Goal: Task Accomplishment & Management: Complete application form

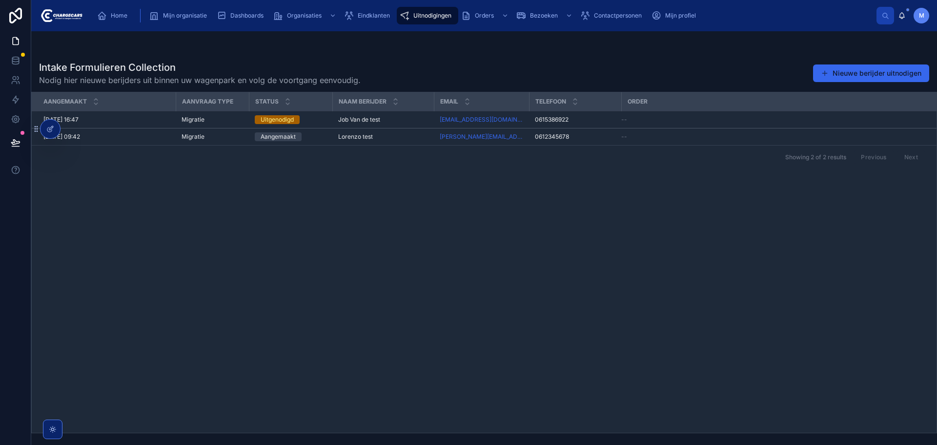
click at [451, 207] on div "Aangemaakt Aanvraag type Status Naam berijder Email Telefoon Order [DATE] 16:47…" at bounding box center [484, 262] width 905 height 340
click at [855, 69] on button "Nieuwe berijder uitnodigen" at bounding box center [871, 73] width 116 height 18
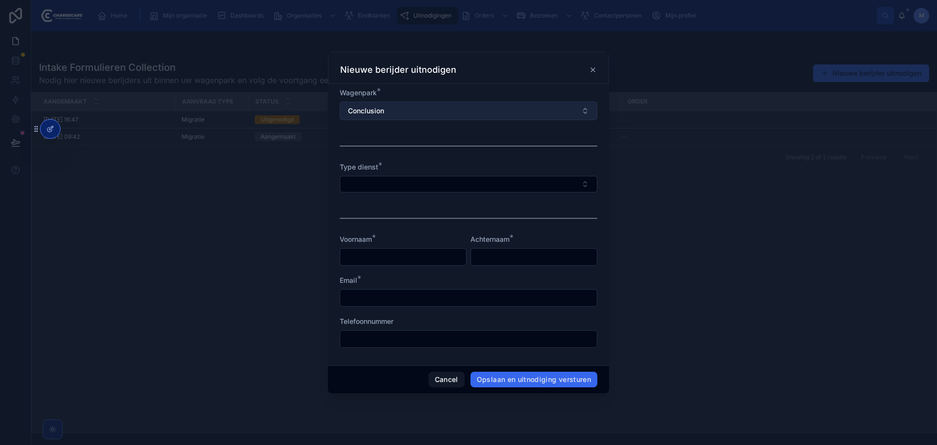
click at [411, 113] on button "Conclusion" at bounding box center [469, 111] width 258 height 19
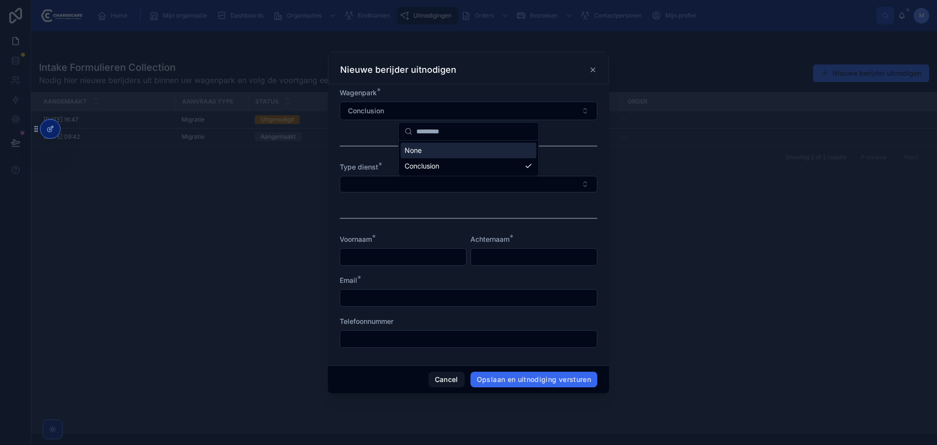
click at [418, 94] on div "Wagenpark *" at bounding box center [469, 93] width 258 height 10
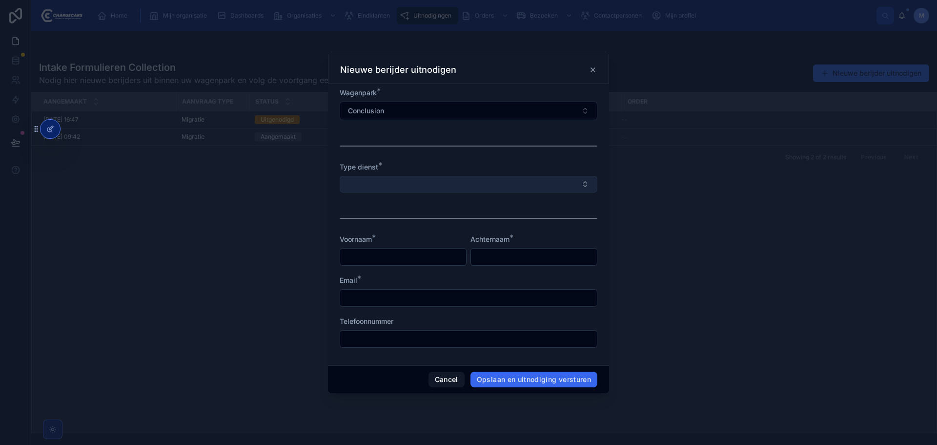
click at [415, 183] on button "Select Button" at bounding box center [469, 184] width 258 height 17
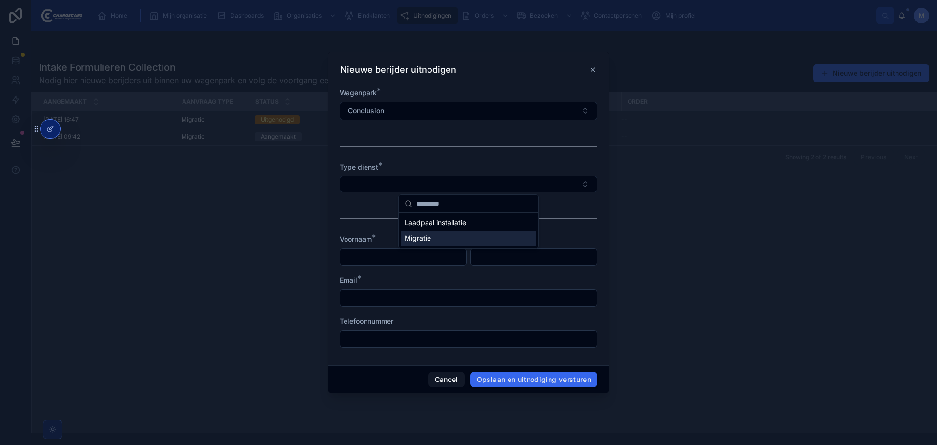
click at [428, 235] on span "Migratie" at bounding box center [418, 238] width 26 height 10
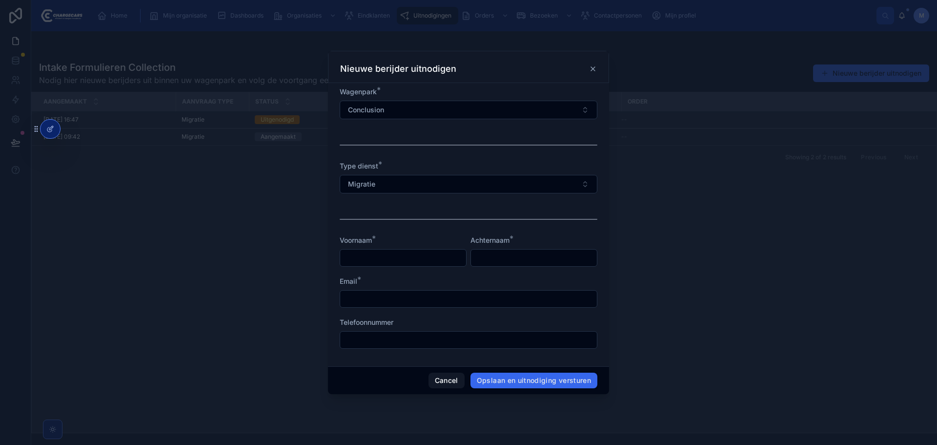
click at [420, 255] on input "text" at bounding box center [403, 258] width 126 height 14
click at [417, 251] on input "***" at bounding box center [403, 258] width 126 height 14
type input "*"
type input "*******"
type input "****"
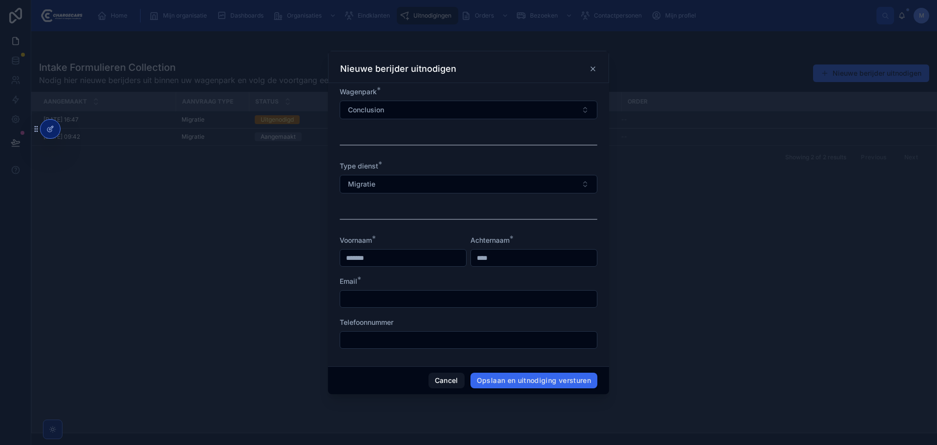
click at [413, 290] on div "Email *" at bounding box center [469, 291] width 258 height 31
click at [414, 296] on input "text" at bounding box center [468, 299] width 257 height 14
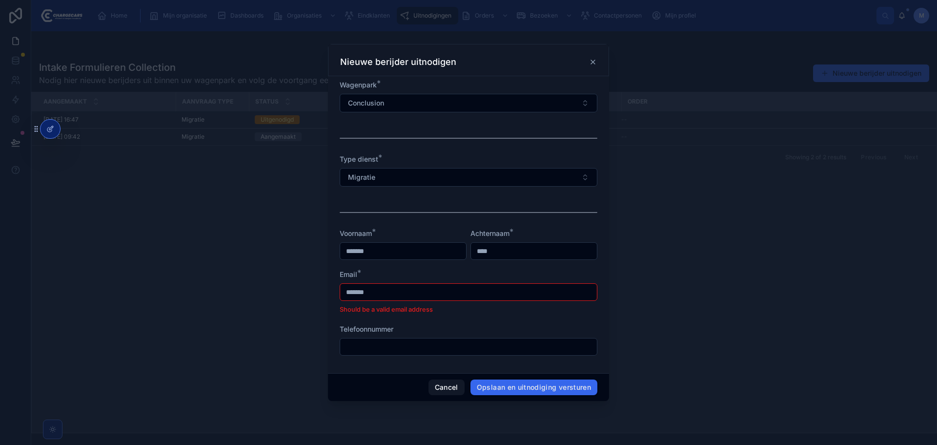
type input "**********"
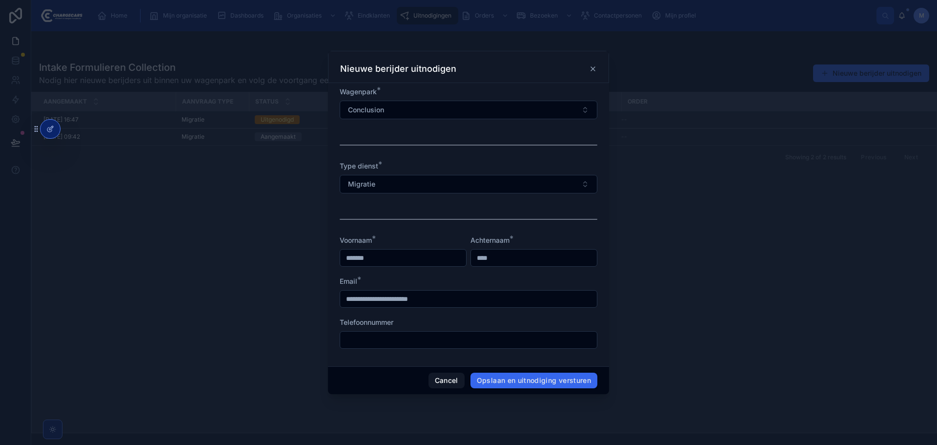
click at [374, 351] on form "**********" at bounding box center [469, 222] width 258 height 271
click at [381, 343] on input "text" at bounding box center [468, 340] width 257 height 14
type input "**********"
click at [540, 381] on button "Opslaan en uitnodiging versturen" at bounding box center [534, 381] width 127 height 16
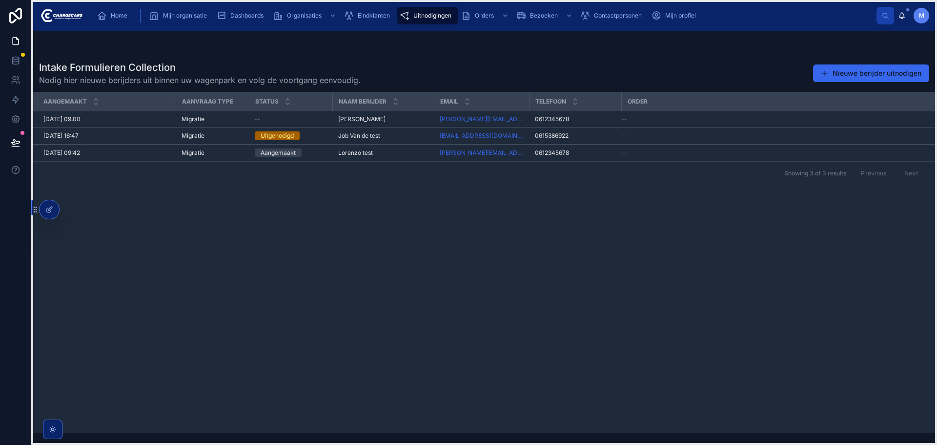
drag, startPoint x: 39, startPoint y: 126, endPoint x: 32, endPoint y: 207, distance: 80.8
click at [32, 207] on icon at bounding box center [35, 210] width 8 height 8
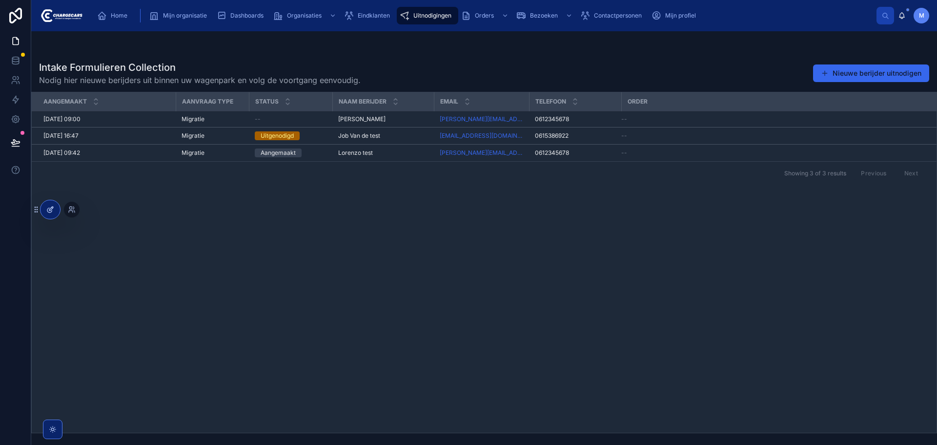
click at [46, 209] on div at bounding box center [51, 209] width 20 height 19
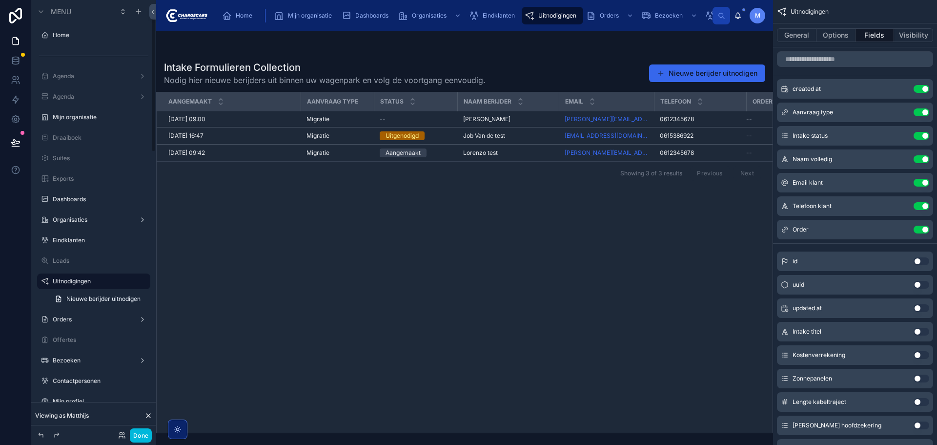
scroll to position [54, 0]
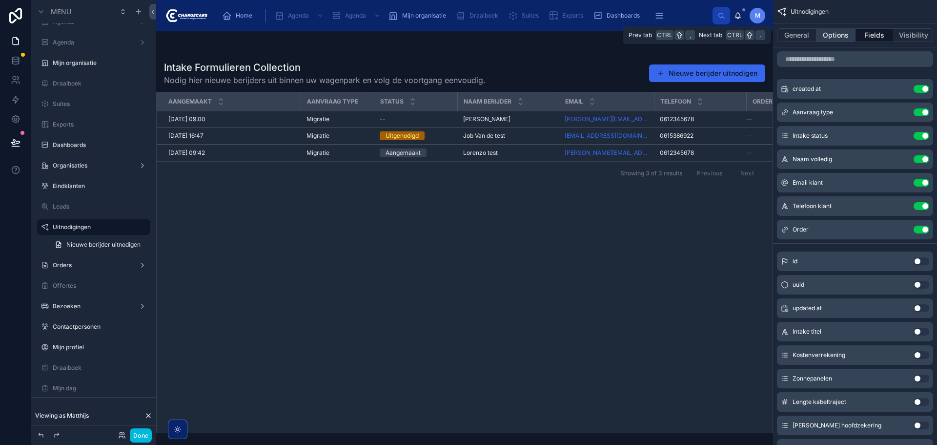
click at [843, 40] on button "Options" at bounding box center [836, 35] width 39 height 14
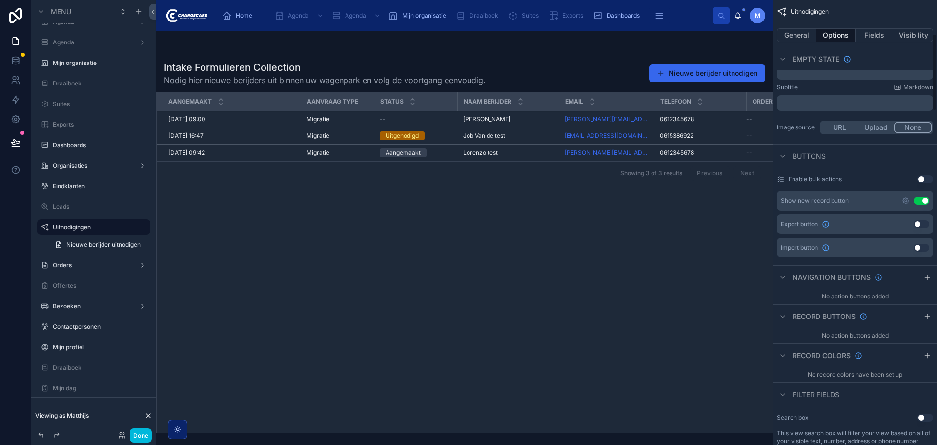
scroll to position [195, 0]
click at [928, 318] on icon "scrollable content" at bounding box center [928, 317] width 8 height 8
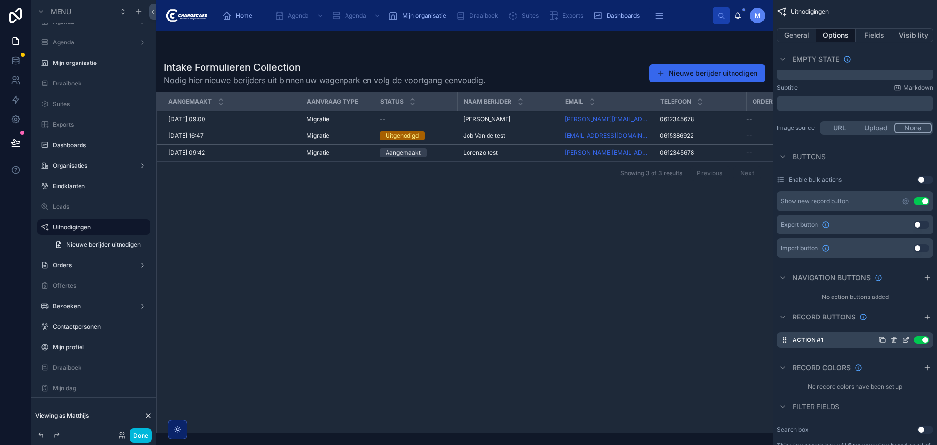
click at [907, 339] on icon "scrollable content" at bounding box center [906, 340] width 8 height 8
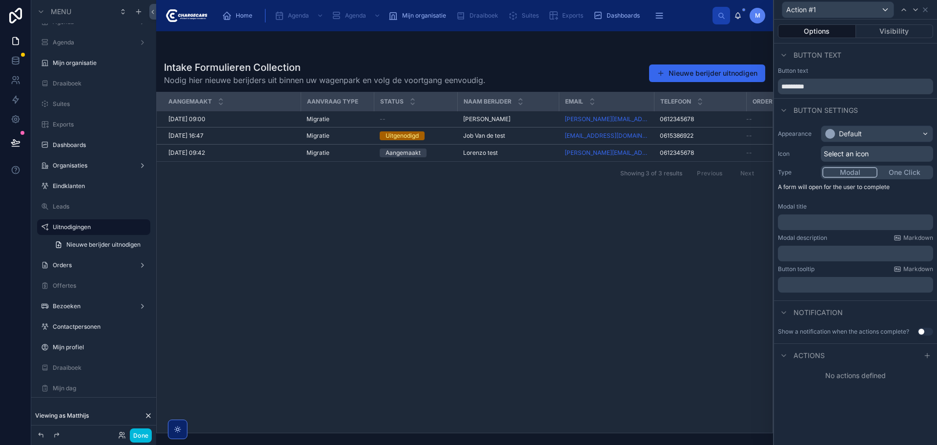
click at [875, 152] on div "Select an icon" at bounding box center [877, 154] width 112 height 16
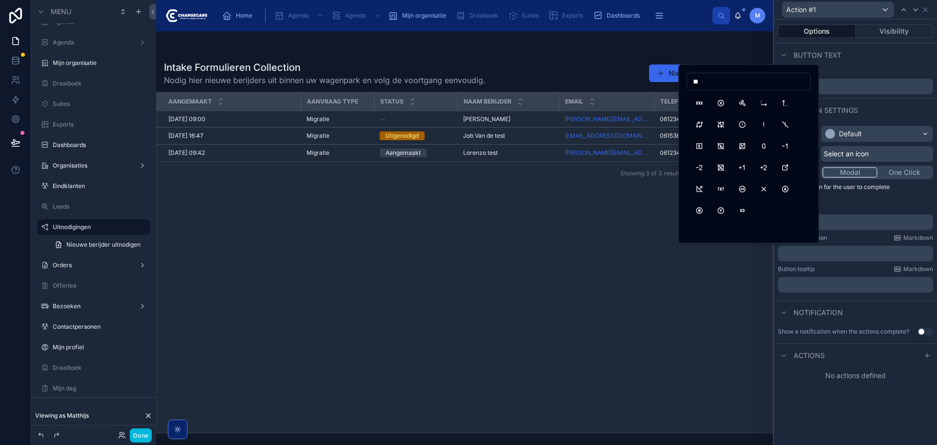
scroll to position [0, 0]
type input "*"
click at [701, 189] on button "MessageCircleX" at bounding box center [700, 189] width 18 height 18
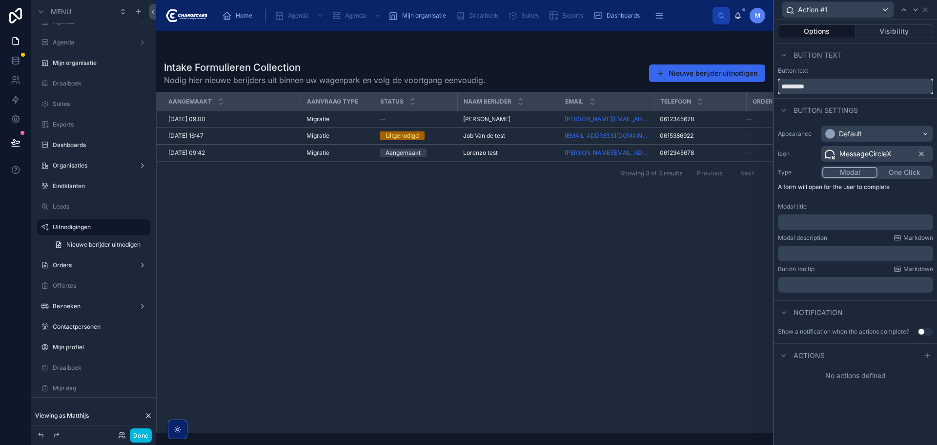
click at [823, 84] on input "*********" at bounding box center [855, 87] width 155 height 16
click at [820, 219] on p "﻿" at bounding box center [856, 222] width 149 height 10
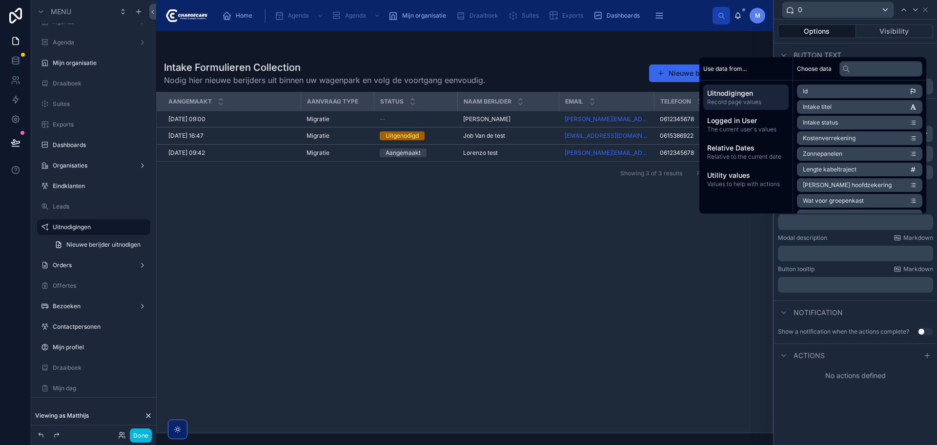
click at [837, 291] on div "﻿" at bounding box center [855, 285] width 155 height 16
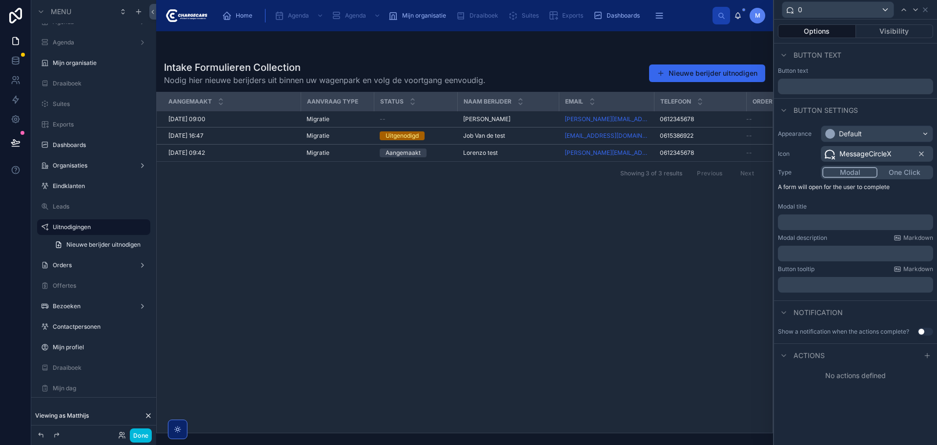
drag, startPoint x: 837, startPoint y: 291, endPoint x: 836, endPoint y: 287, distance: 4.9
click at [837, 289] on div "﻿" at bounding box center [855, 285] width 155 height 16
click at [836, 286] on p "﻿" at bounding box center [856, 285] width 149 height 10
click at [830, 300] on div "Notification" at bounding box center [855, 311] width 163 height 23
click at [814, 220] on p "﻿" at bounding box center [856, 222] width 149 height 10
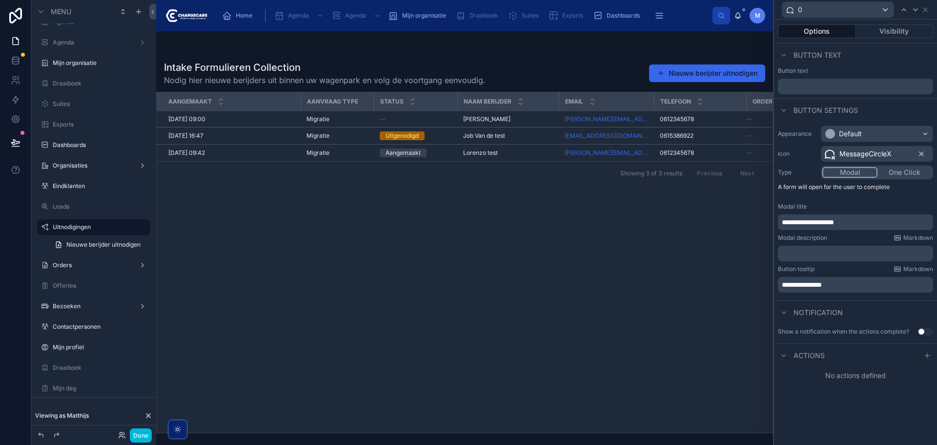
click at [822, 284] on span "**********" at bounding box center [802, 284] width 40 height 7
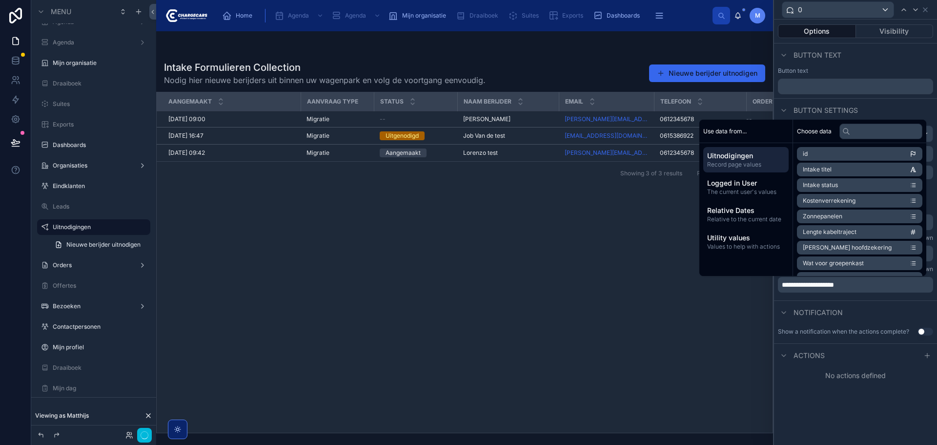
click at [863, 294] on div "**********" at bounding box center [855, 209] width 163 height 175
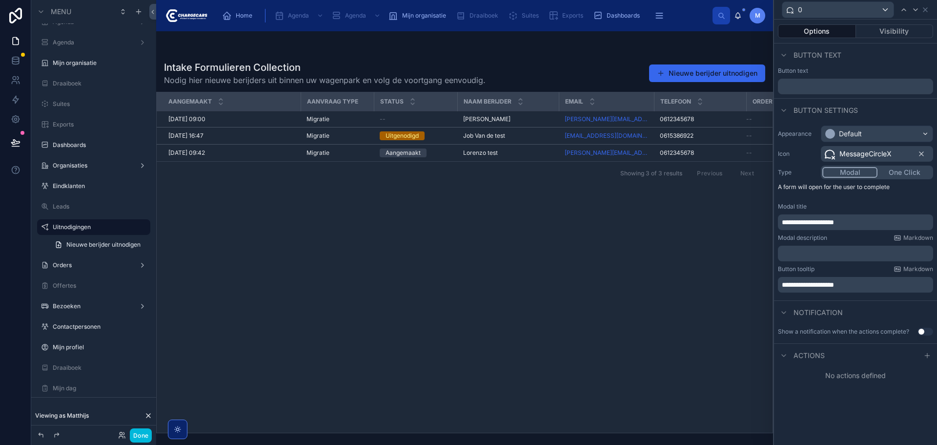
click at [844, 251] on p "﻿" at bounding box center [856, 253] width 149 height 10
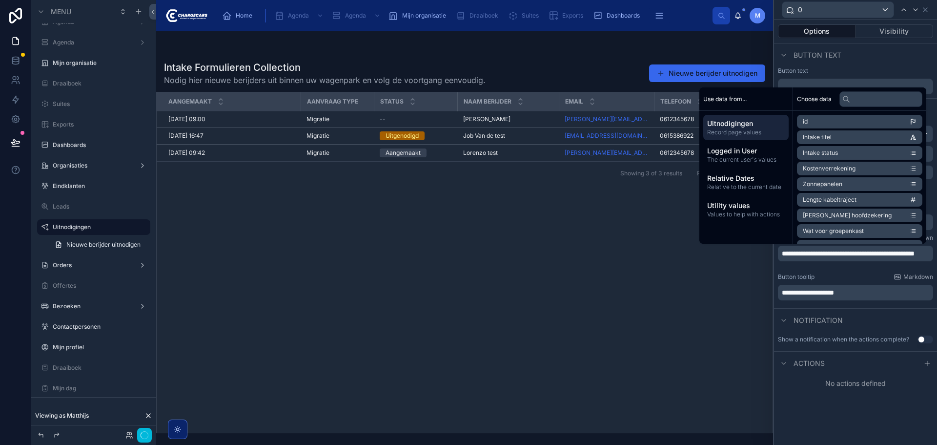
scroll to position [0, 0]
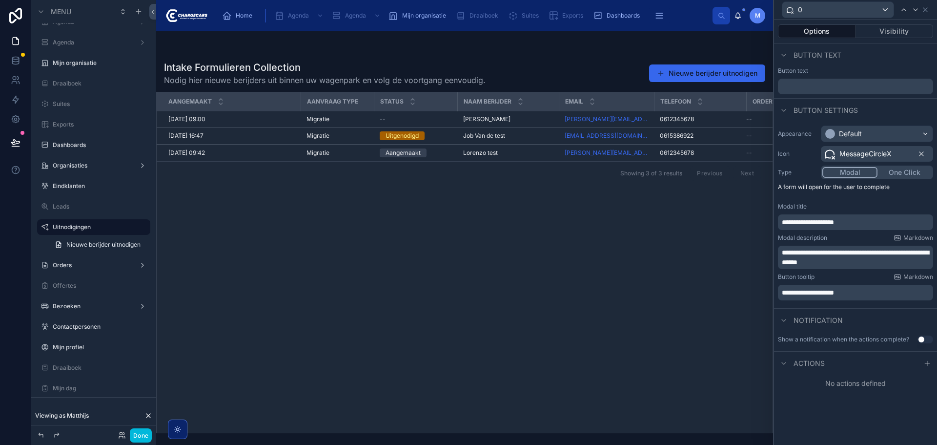
click at [860, 274] on div "Button tooltip Markdown" at bounding box center [855, 277] width 155 height 8
click at [926, 362] on icon at bounding box center [928, 363] width 8 height 8
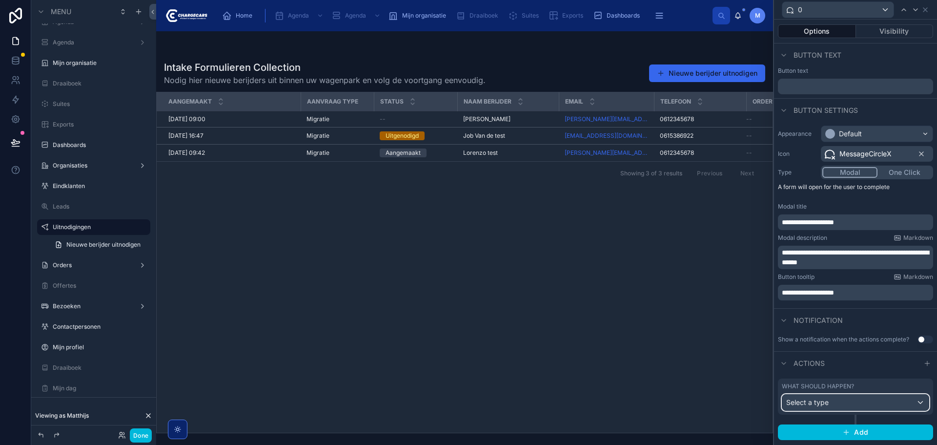
click at [839, 405] on div "Select a type" at bounding box center [856, 402] width 146 height 16
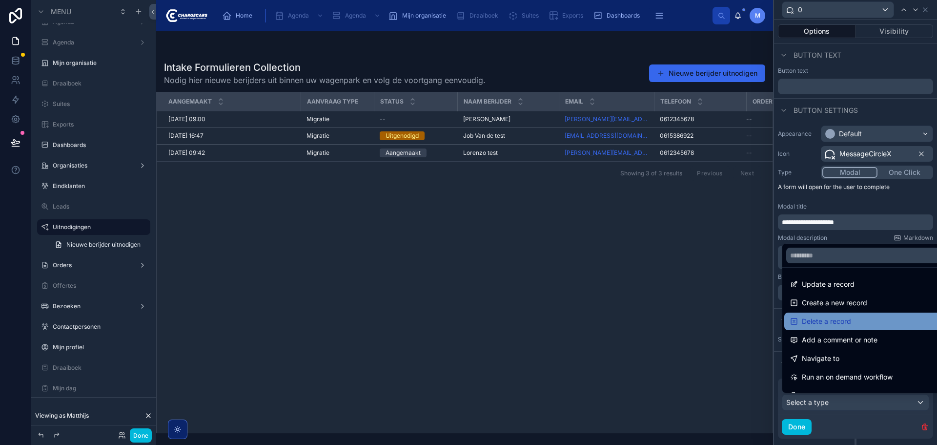
click at [835, 317] on span "Delete a record" at bounding box center [826, 321] width 49 height 12
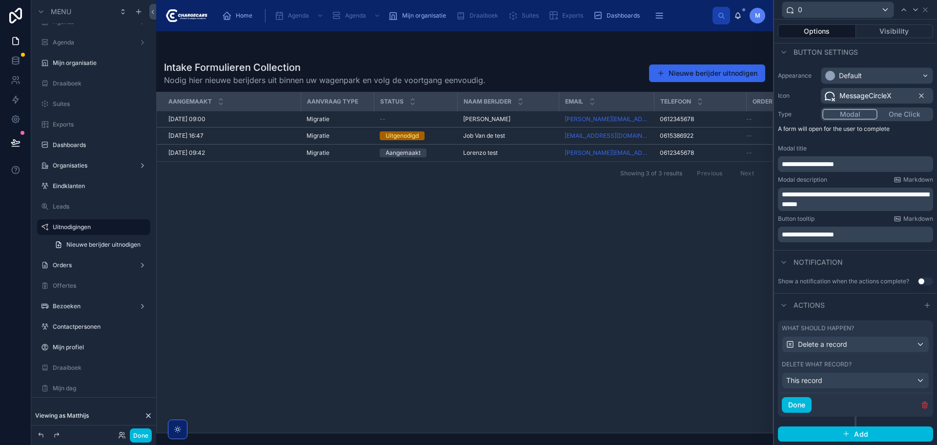
scroll to position [59, 0]
click at [810, 402] on button "Done" at bounding box center [797, 404] width 30 height 16
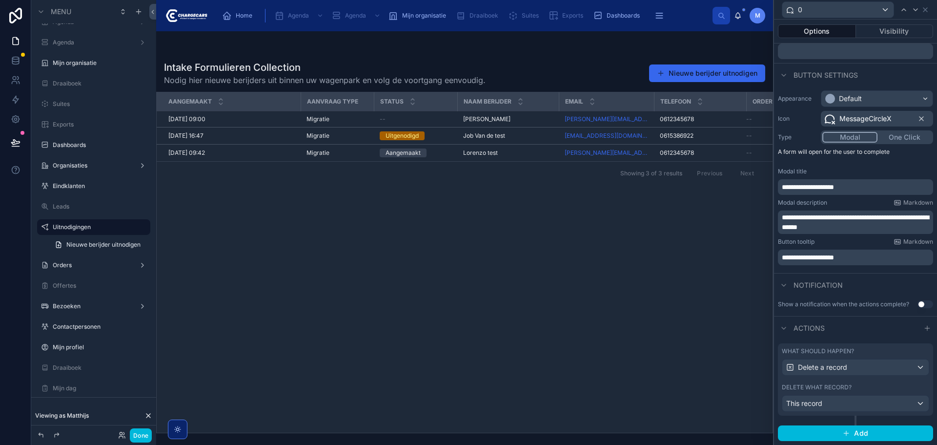
click at [918, 305] on button "Use setting" at bounding box center [926, 304] width 16 height 8
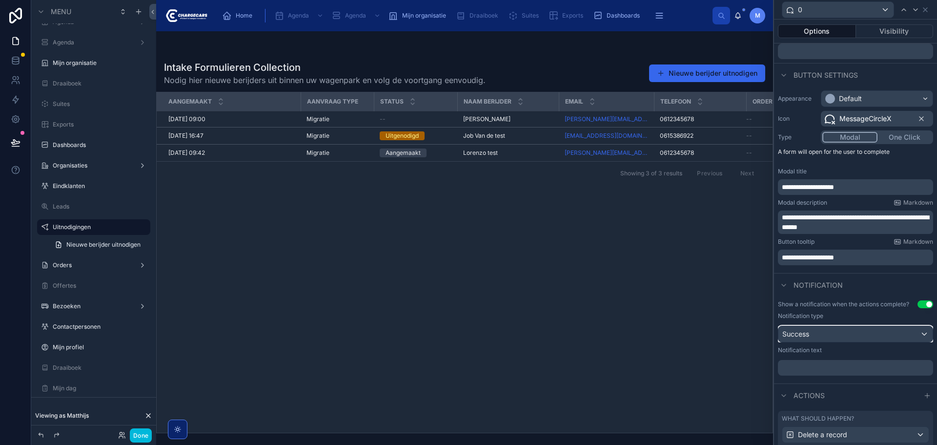
click at [842, 338] on div "Success" at bounding box center [856, 334] width 154 height 16
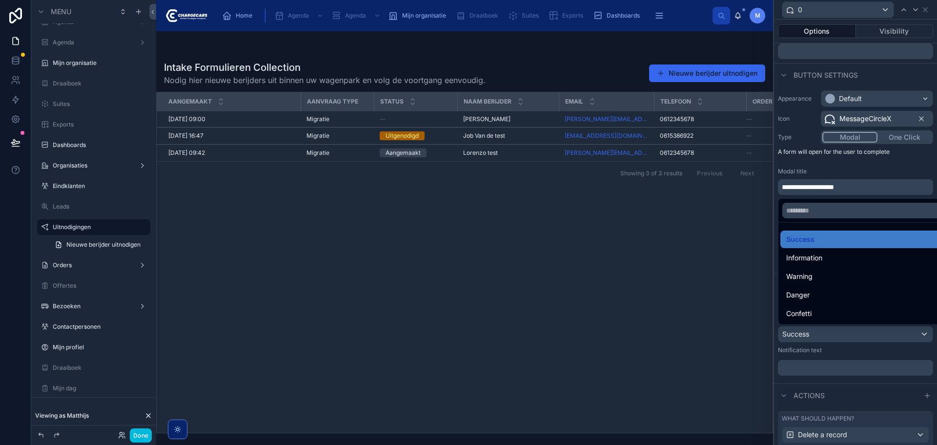
click at [828, 368] on div at bounding box center [855, 222] width 163 height 445
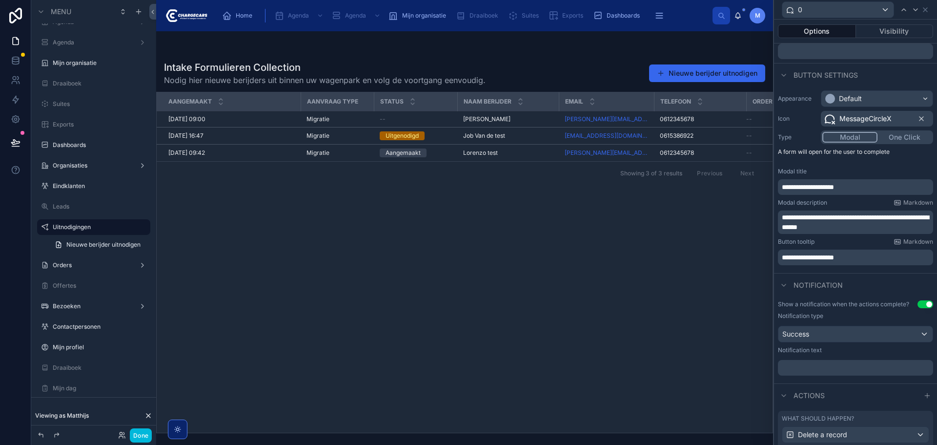
click at [828, 369] on p "﻿" at bounding box center [856, 368] width 149 height 10
click at [829, 378] on div "**********" at bounding box center [855, 337] width 163 height 83
click at [136, 436] on button "Done" at bounding box center [141, 435] width 22 height 14
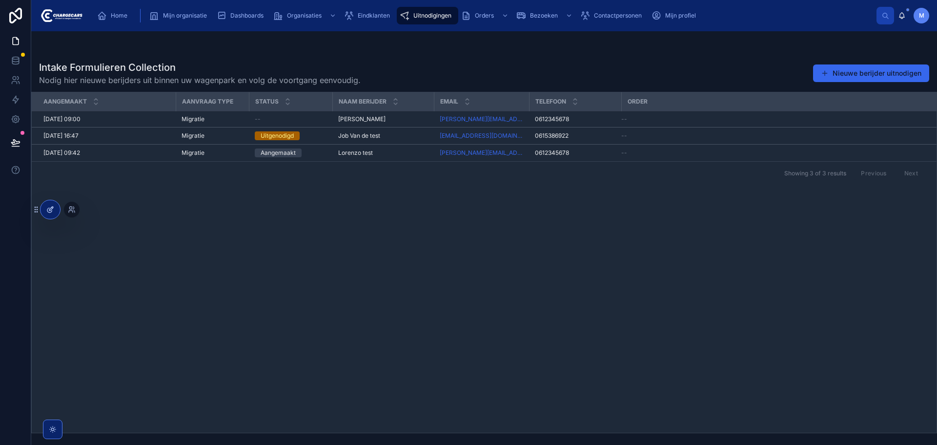
click at [55, 212] on div at bounding box center [51, 209] width 20 height 19
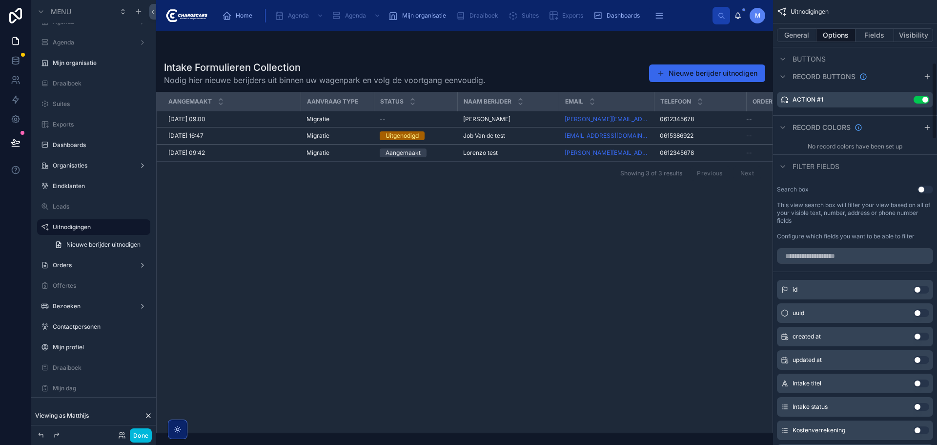
scroll to position [439, 0]
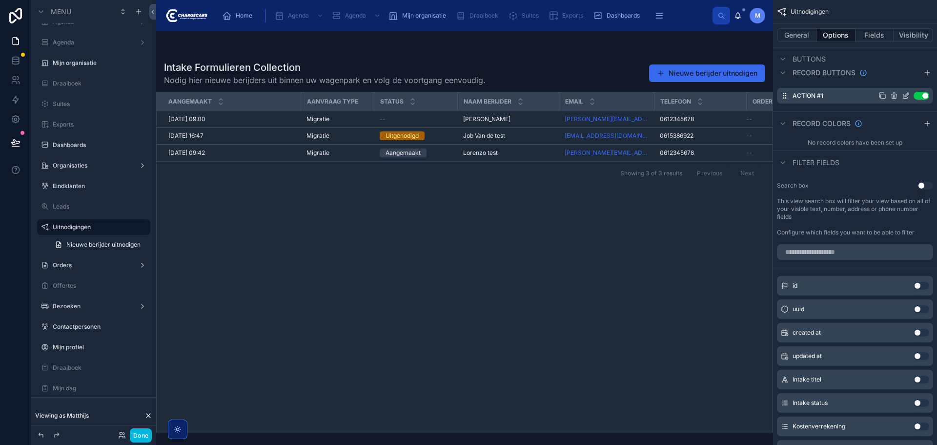
click at [905, 94] on icon "scrollable content" at bounding box center [906, 96] width 4 height 4
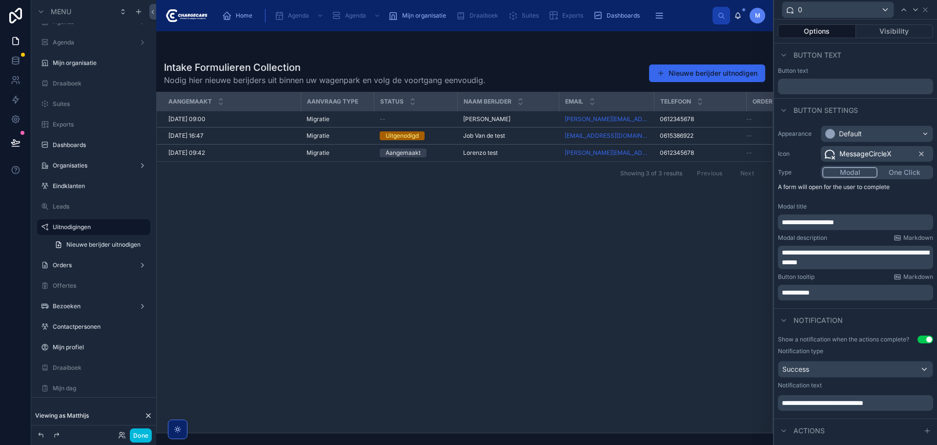
click at [870, 151] on span "MessageCircleX" at bounding box center [866, 154] width 52 height 10
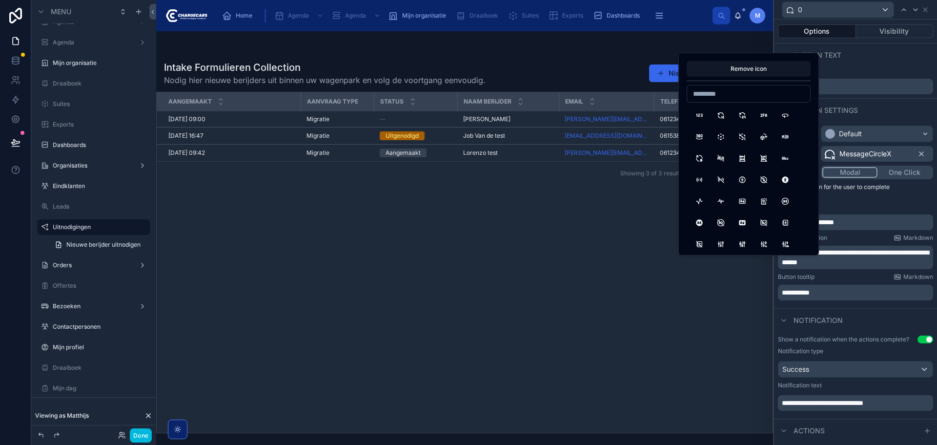
click at [736, 96] on input at bounding box center [748, 94] width 123 height 14
type input "*"
click at [737, 203] on button "CircleXFilled" at bounding box center [743, 204] width 18 height 18
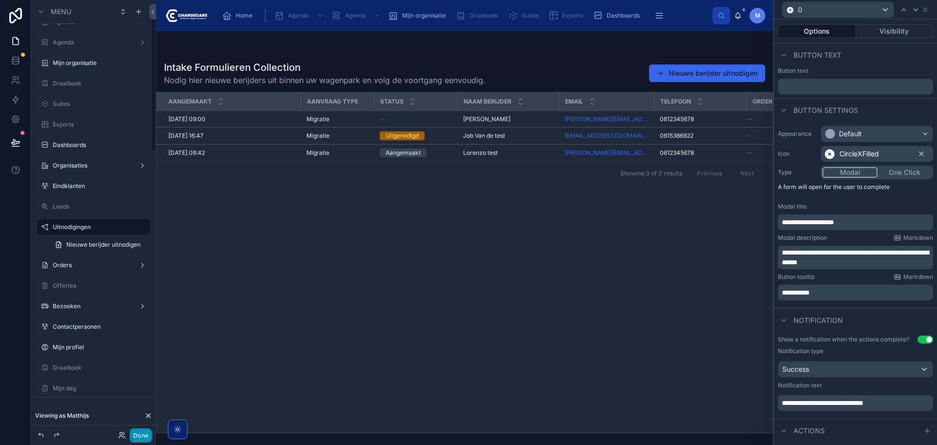
click at [137, 433] on button "Done" at bounding box center [141, 435] width 22 height 14
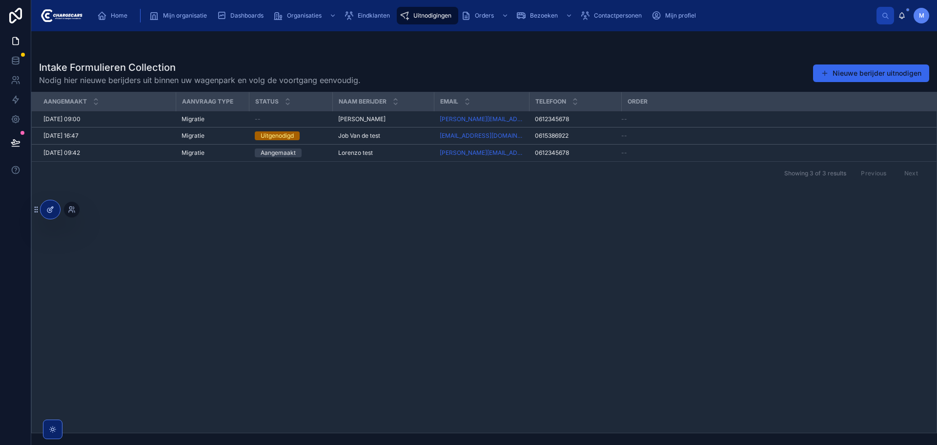
click at [48, 214] on div at bounding box center [51, 209] width 20 height 19
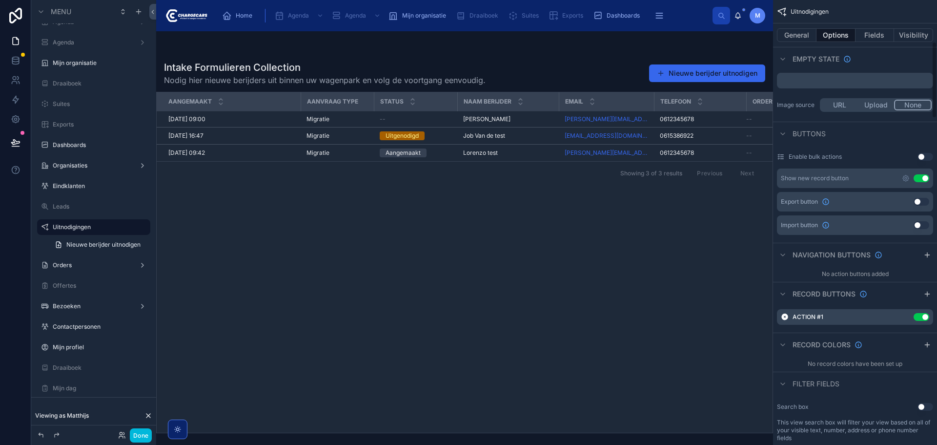
scroll to position [391, 0]
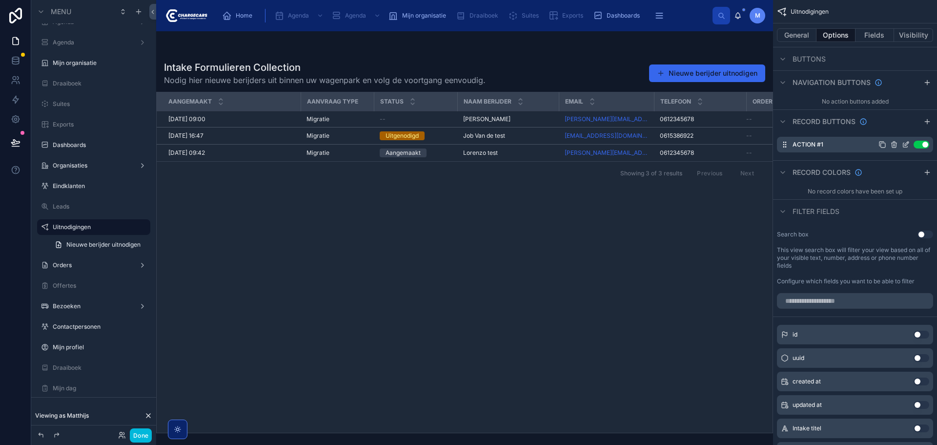
click at [905, 145] on icon "scrollable content" at bounding box center [907, 144] width 4 height 4
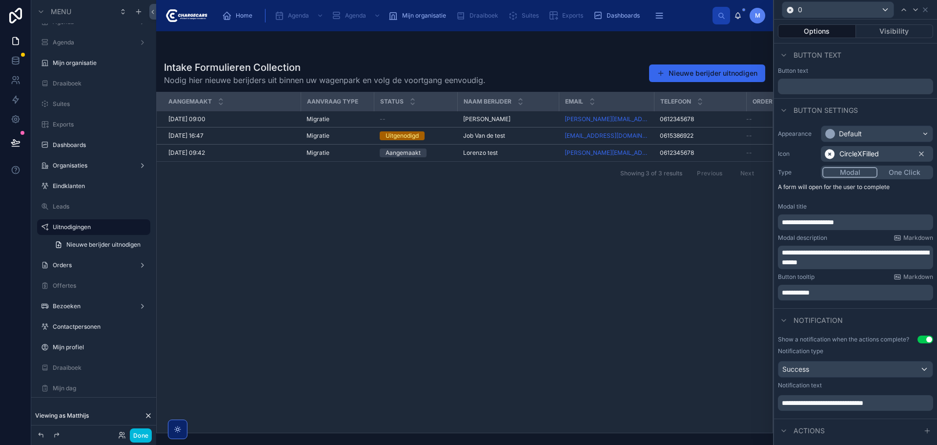
click at [822, 293] on p "**********" at bounding box center [856, 293] width 149 height 10
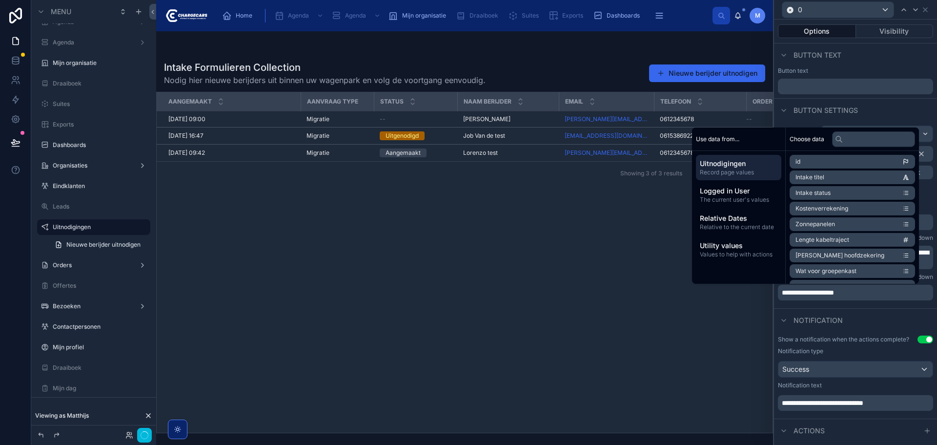
click at [833, 302] on div "**********" at bounding box center [855, 213] width 163 height 183
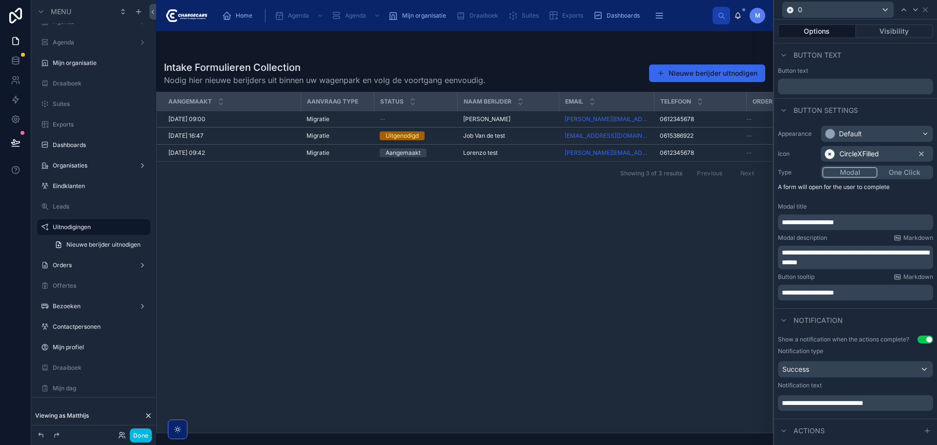
click at [859, 156] on span "CircleXFilled" at bounding box center [860, 154] width 40 height 10
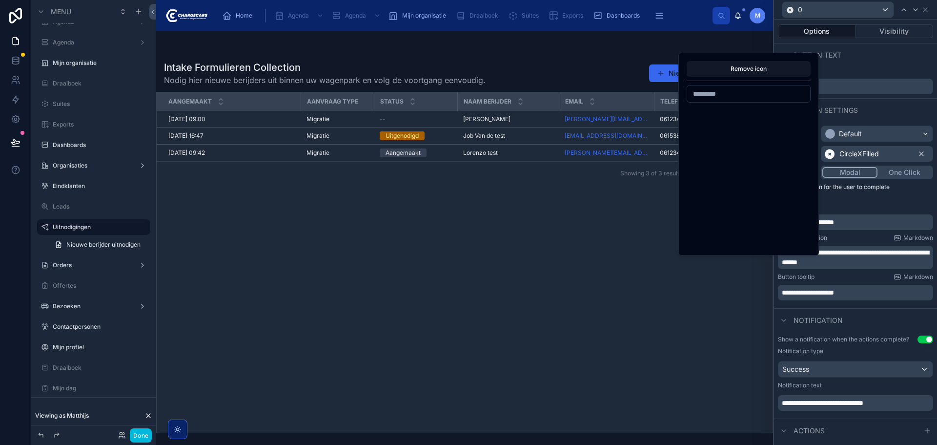
scroll to position [17239, 0]
click at [720, 167] on button "SendOff" at bounding box center [721, 168] width 18 height 18
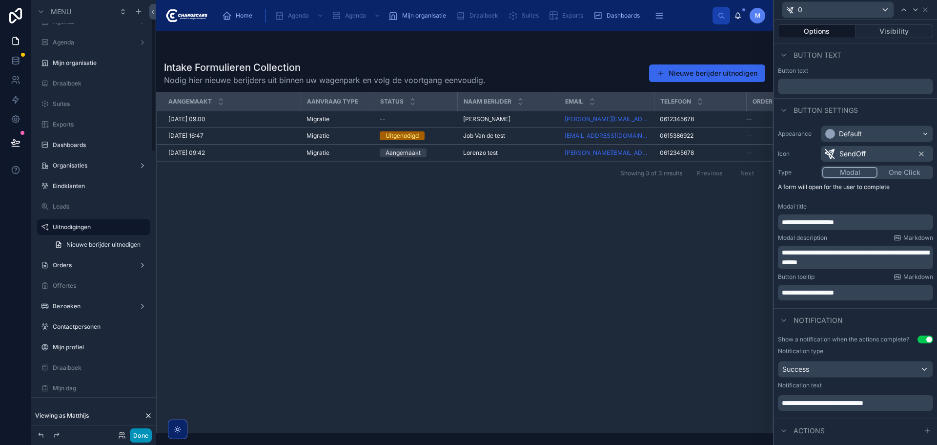
click at [145, 434] on button "Done" at bounding box center [141, 435] width 22 height 14
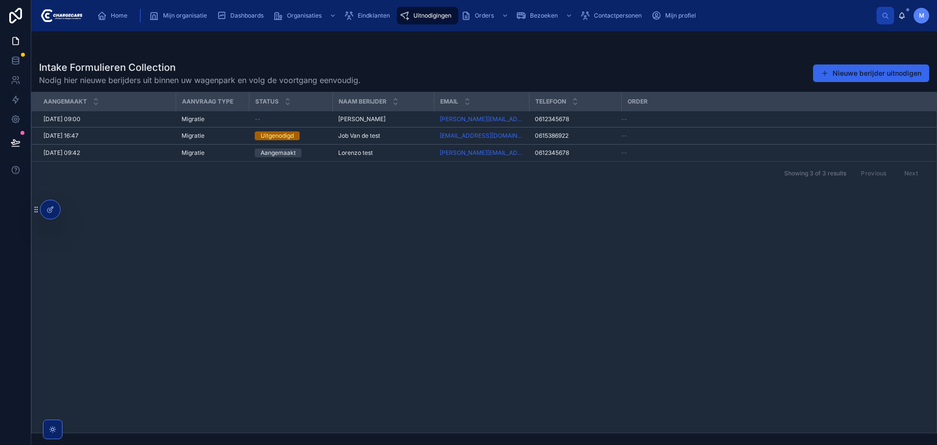
click at [745, 227] on div "Aangemaakt Aanvraag type Status Naam berijder Email Telefoon Order [DATE] 09:00…" at bounding box center [484, 262] width 905 height 340
click at [81, 119] on span "[DATE] 09:00" at bounding box center [61, 119] width 37 height 8
click at [47, 212] on icon at bounding box center [50, 210] width 8 height 8
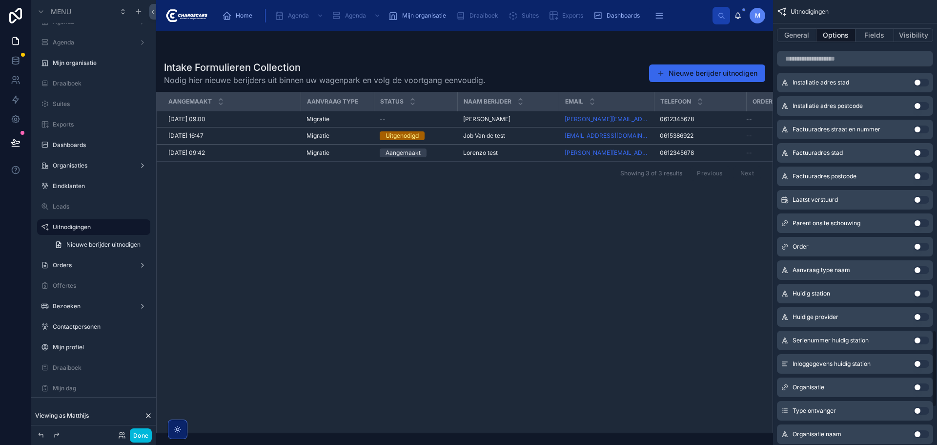
scroll to position [2122, 0]
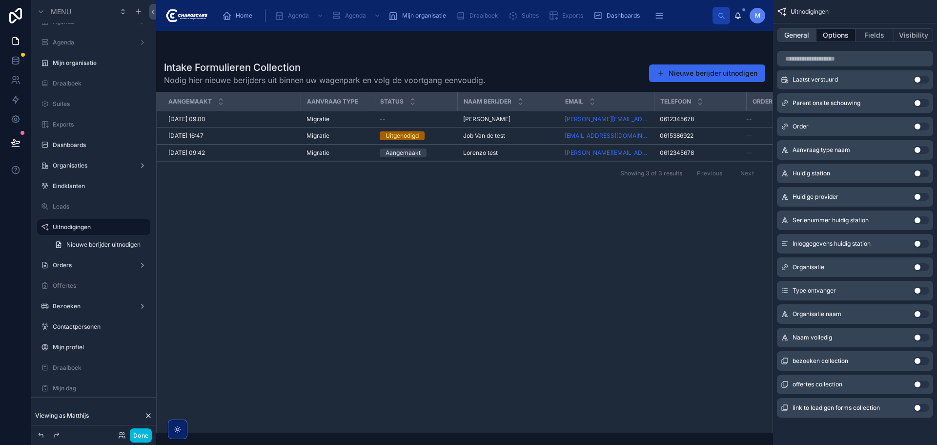
click at [794, 33] on button "General" at bounding box center [797, 35] width 40 height 14
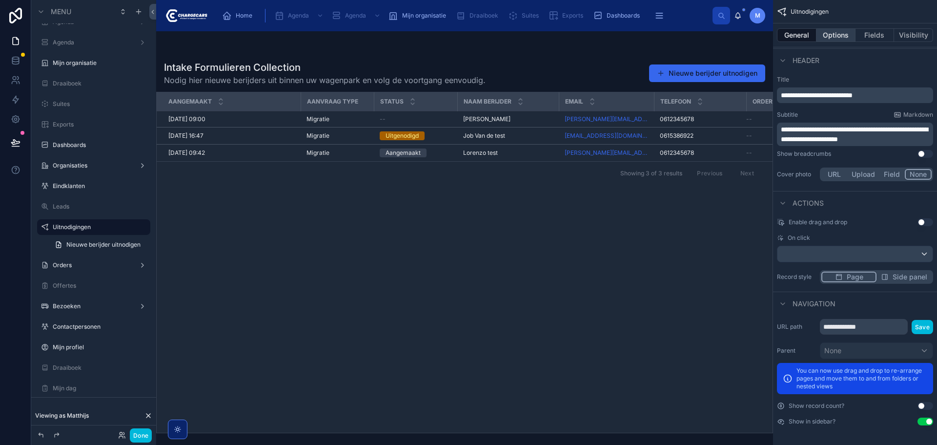
click at [828, 38] on button "Options" at bounding box center [836, 35] width 39 height 14
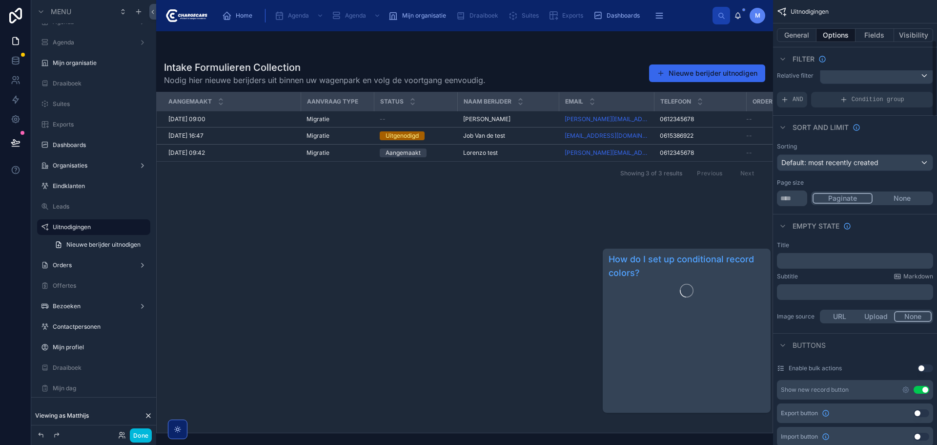
scroll to position [0, 0]
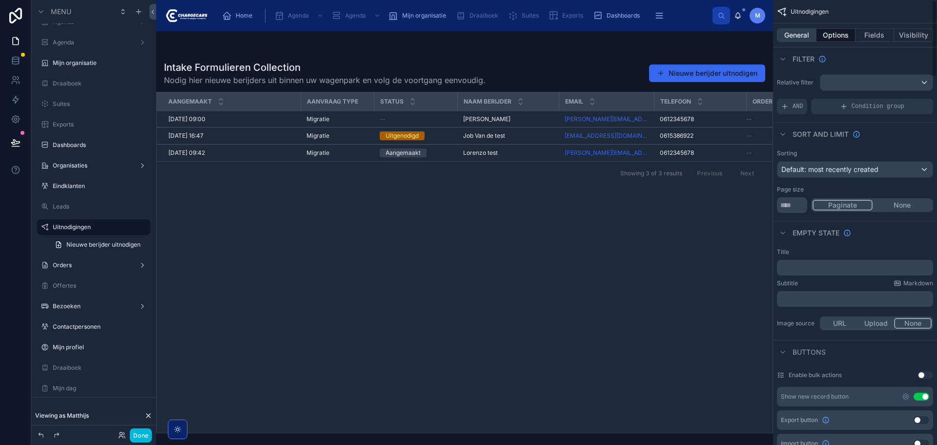
click at [804, 36] on button "General" at bounding box center [797, 35] width 40 height 14
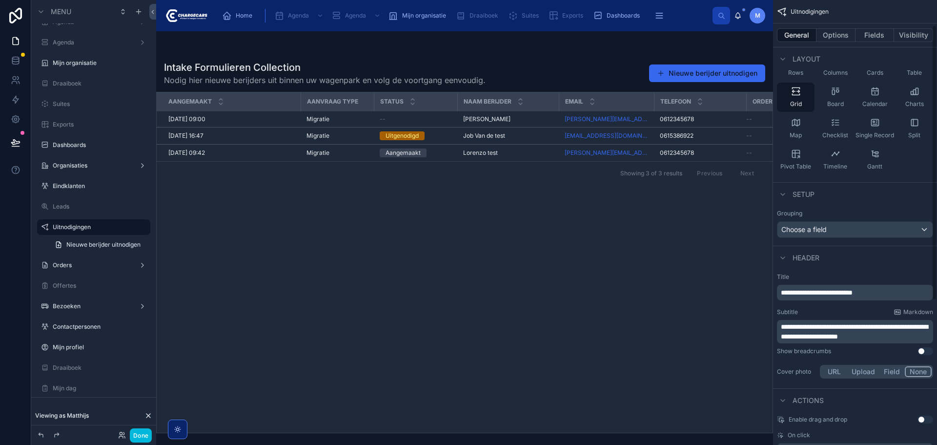
scroll to position [275, 0]
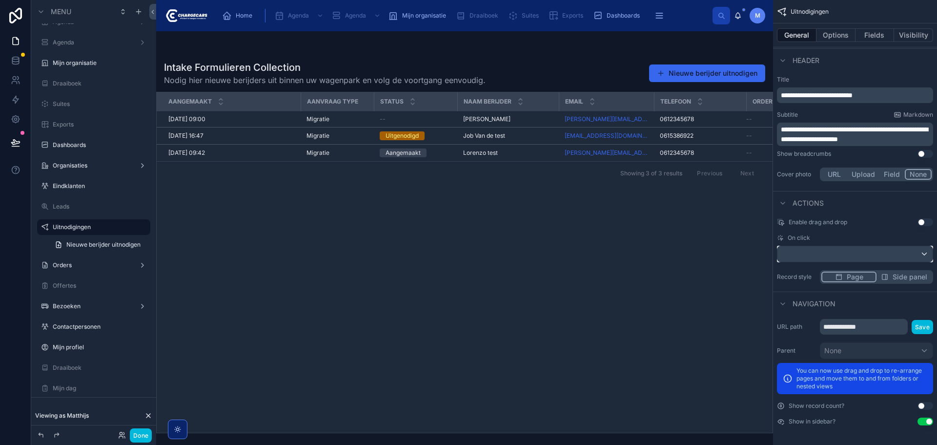
click at [855, 249] on div "scrollable content" at bounding box center [855, 254] width 155 height 16
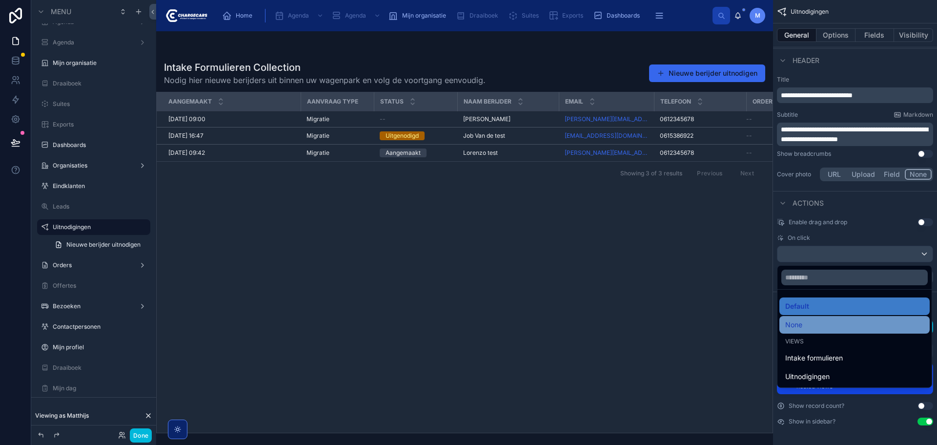
click at [820, 319] on div "None" at bounding box center [855, 325] width 139 height 12
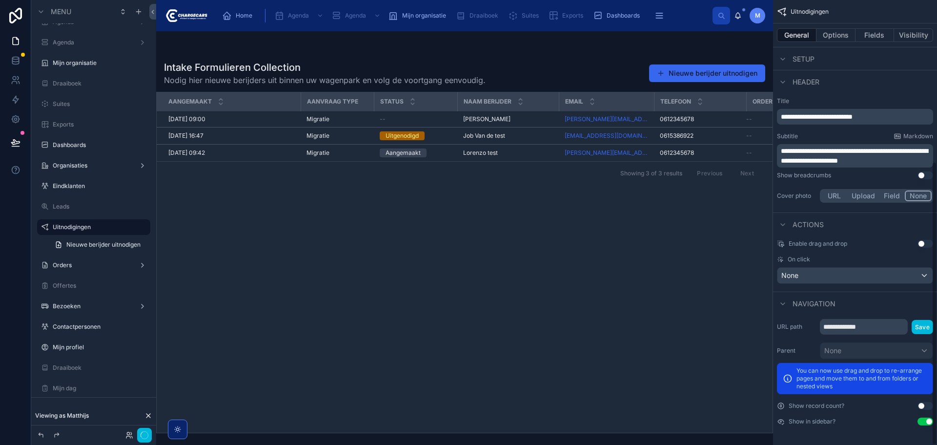
scroll to position [253, 0]
click at [134, 435] on button "Done" at bounding box center [141, 435] width 22 height 14
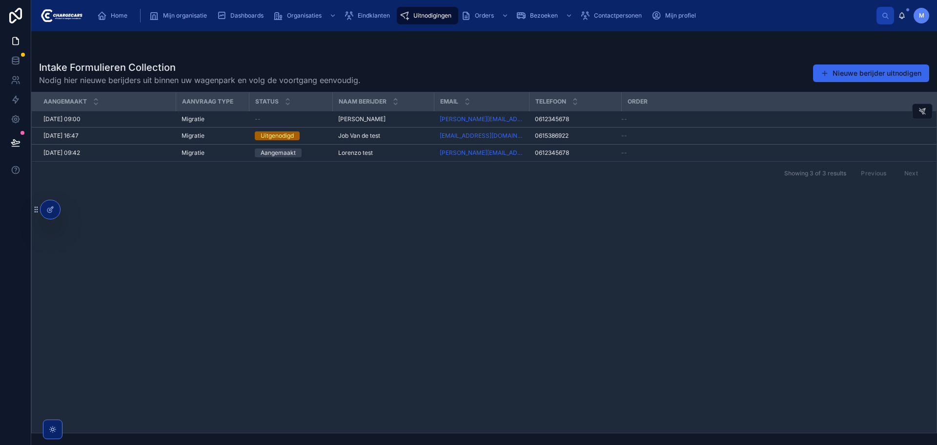
click at [393, 113] on td "[PERSON_NAME] Test [PERSON_NAME]" at bounding box center [383, 119] width 102 height 16
click at [48, 208] on icon at bounding box center [49, 210] width 4 height 4
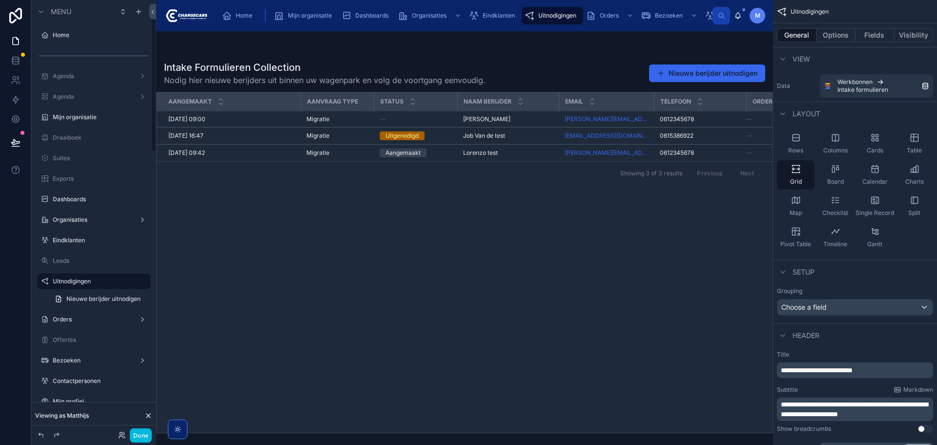
scroll to position [54, 0]
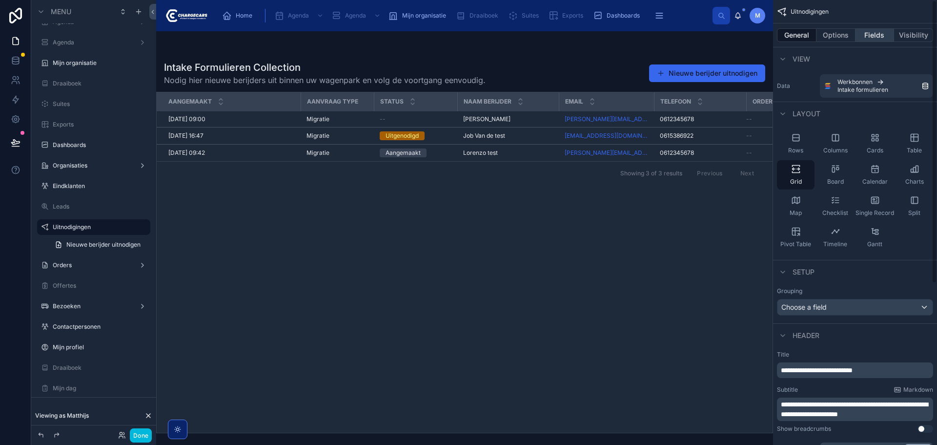
click at [877, 40] on button "Fields" at bounding box center [875, 35] width 39 height 14
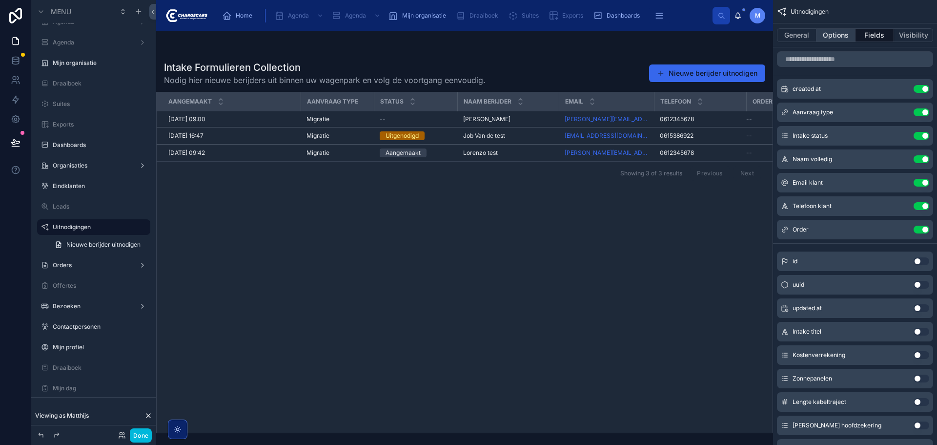
click at [833, 34] on button "Options" at bounding box center [836, 35] width 39 height 14
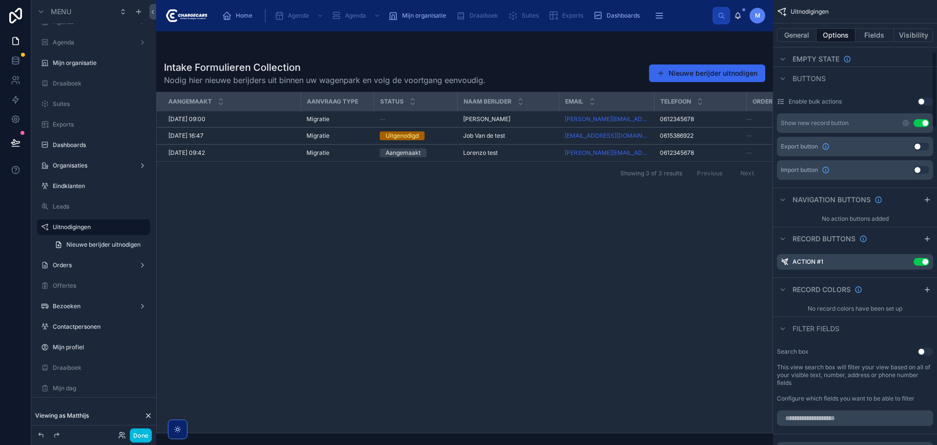
scroll to position [244, 0]
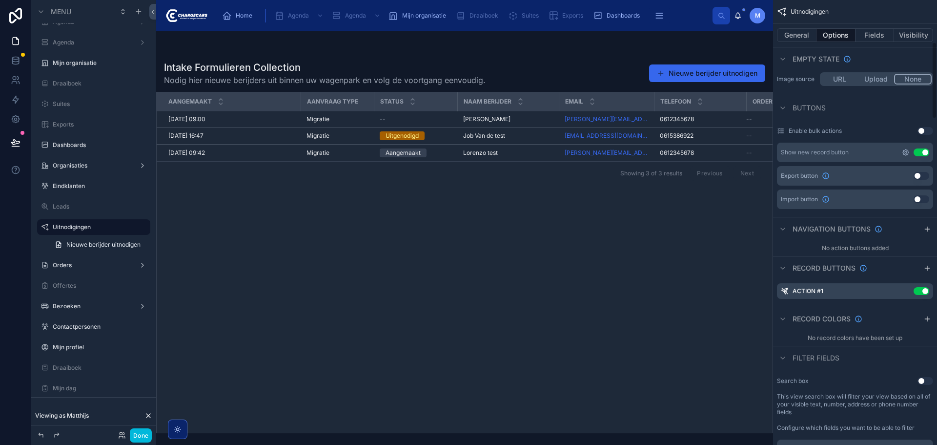
click at [905, 150] on icon "scrollable content" at bounding box center [906, 152] width 6 height 6
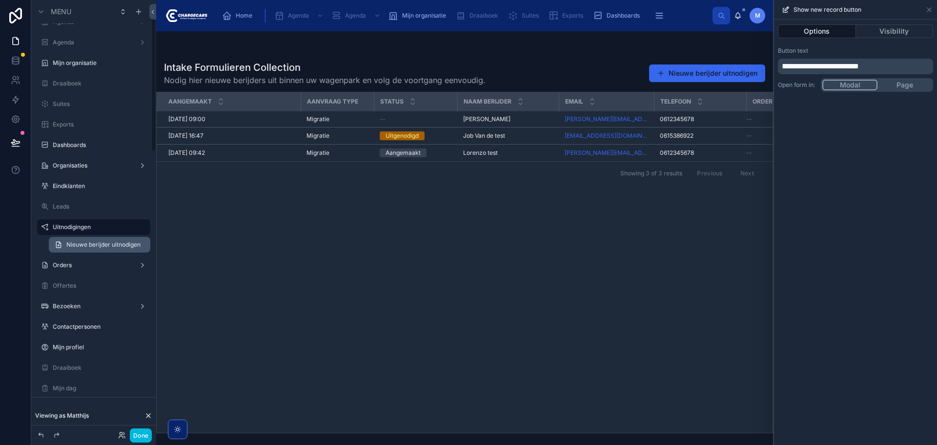
click at [105, 246] on span "Nieuwe berijder uitnodigen" at bounding box center [103, 245] width 74 height 8
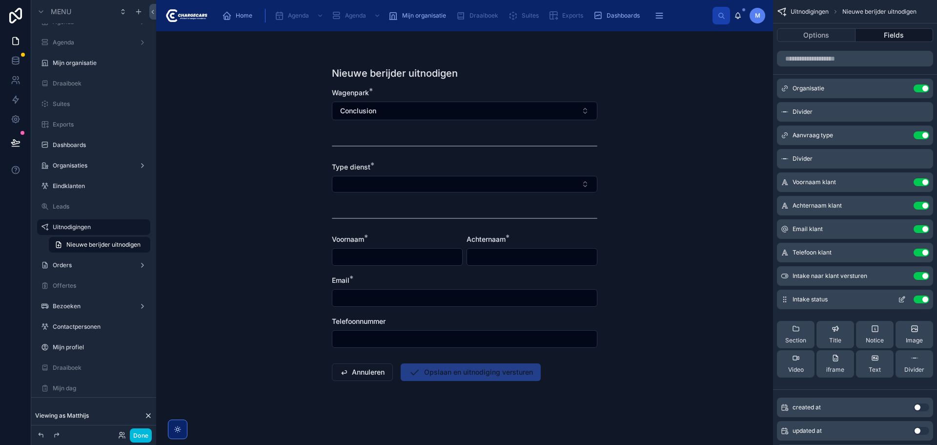
click at [903, 295] on icon "scrollable content" at bounding box center [902, 299] width 8 height 8
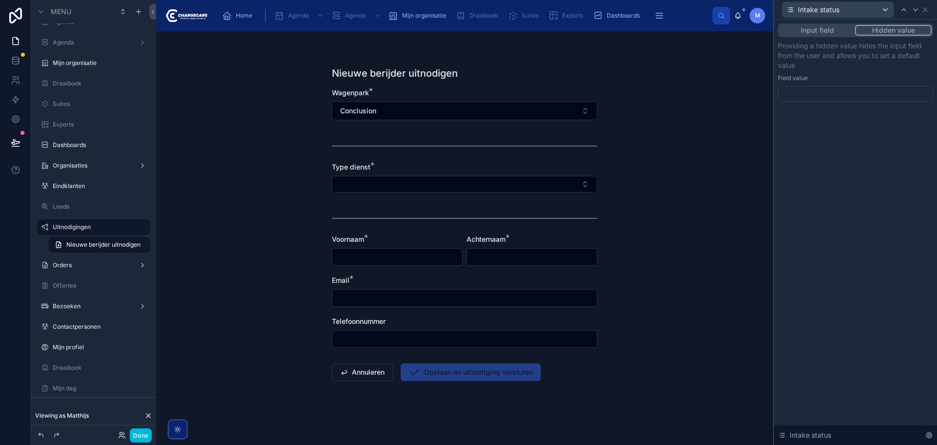
click at [825, 29] on button "Input field" at bounding box center [818, 30] width 76 height 11
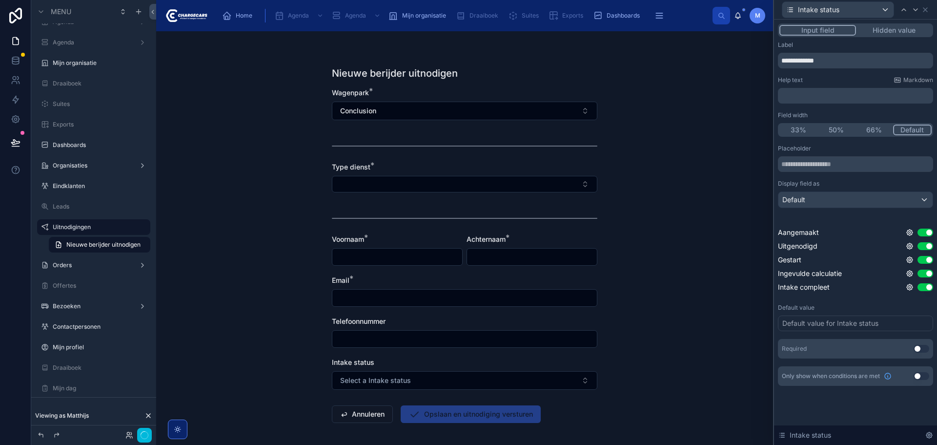
click at [889, 30] on button "Hidden value" at bounding box center [894, 30] width 76 height 11
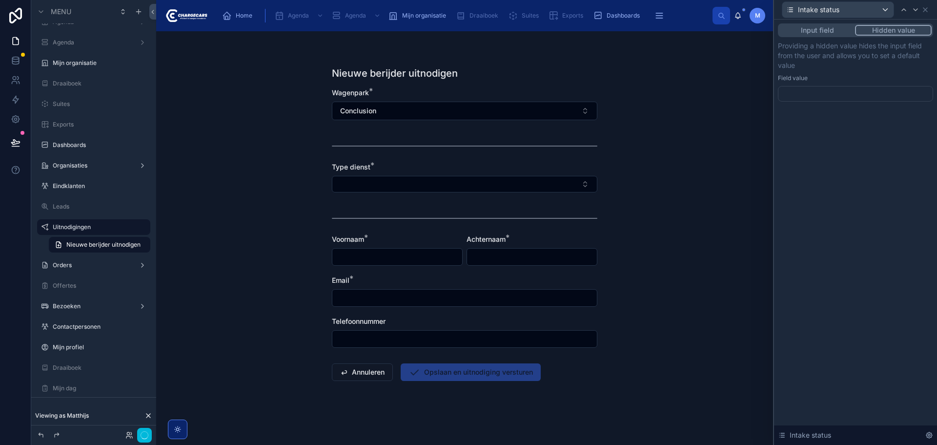
click at [864, 90] on div at bounding box center [855, 94] width 155 height 16
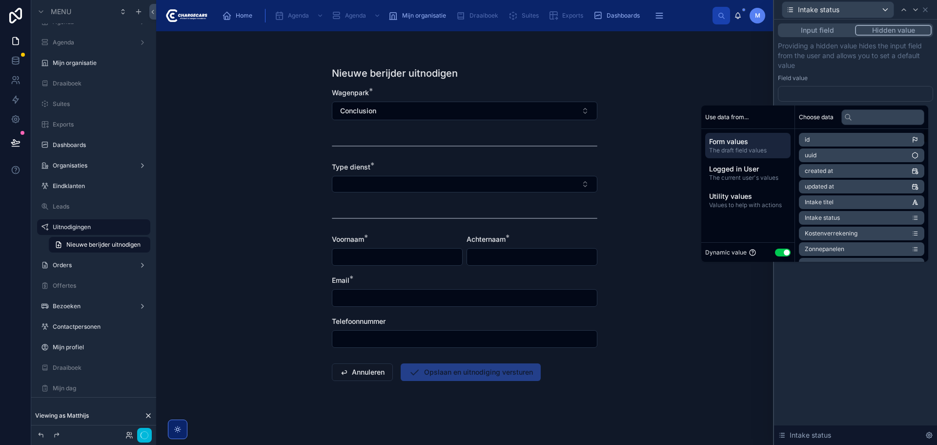
click at [777, 249] on button "Use setting" at bounding box center [783, 252] width 16 height 8
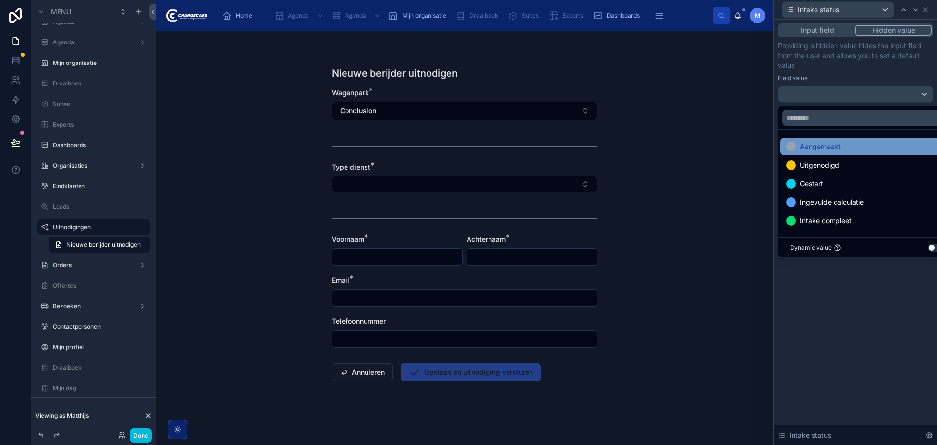
click at [831, 143] on span "Aangemaakt" at bounding box center [820, 147] width 41 height 12
click at [141, 433] on button "Done" at bounding box center [141, 435] width 22 height 14
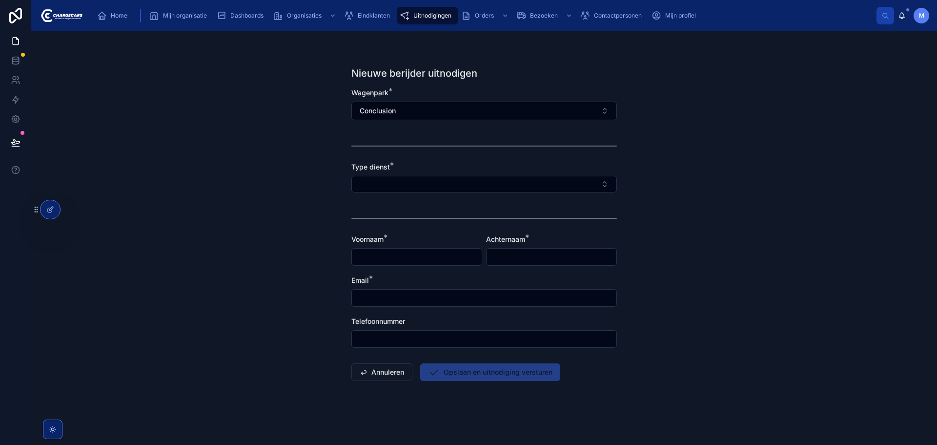
click at [437, 12] on span "Uitnodigingen" at bounding box center [433, 16] width 38 height 8
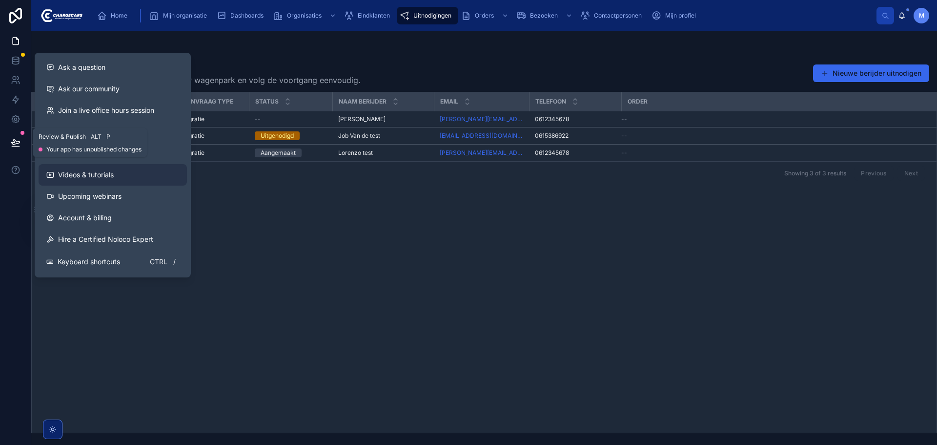
click at [11, 142] on icon at bounding box center [16, 143] width 10 height 10
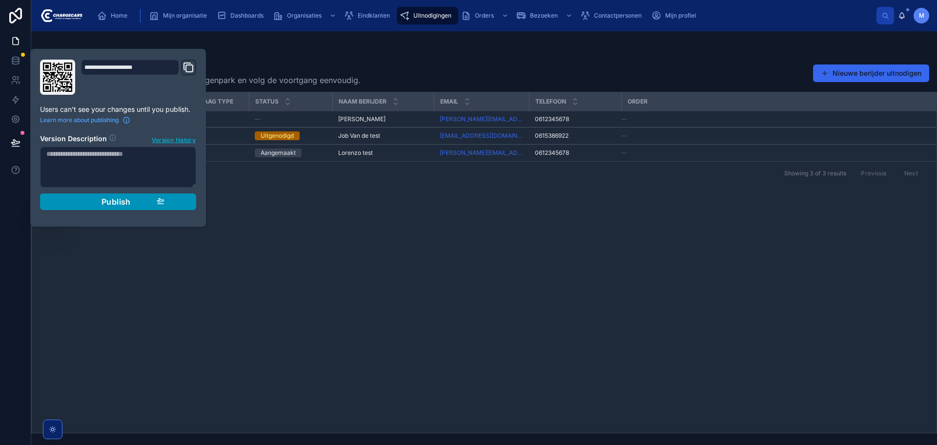
click at [126, 205] on span "Publish" at bounding box center [116, 202] width 29 height 10
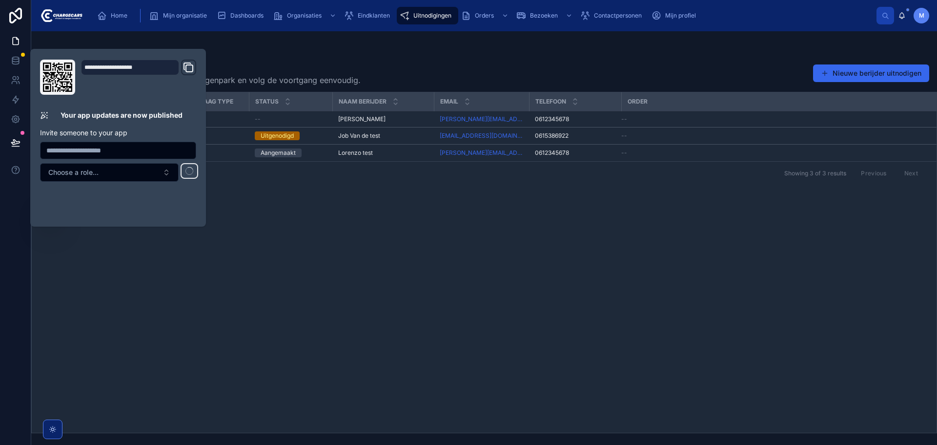
click at [495, 251] on div "Aangemaakt Aanvraag type Status Naam berijder Email Telefoon Order [DATE] 09:00…" at bounding box center [484, 262] width 905 height 340
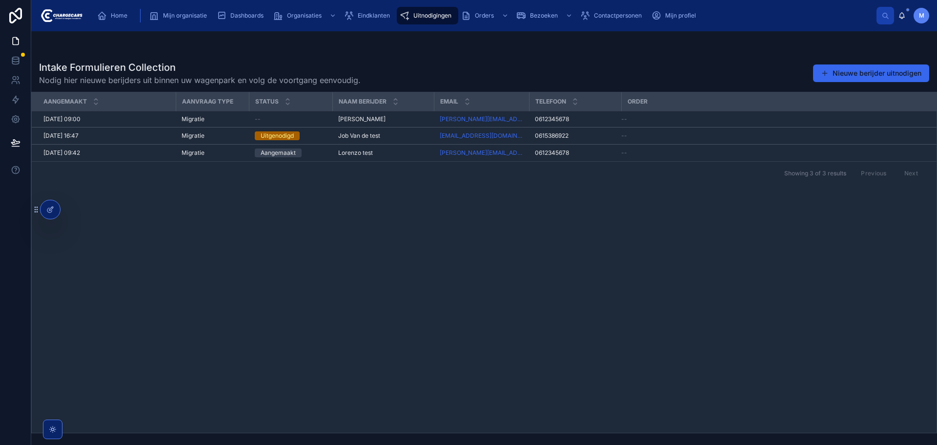
click at [546, 279] on div "Aangemaakt Aanvraag type Status Naam berijder Email Telefoon Order [DATE] 09:00…" at bounding box center [484, 262] width 905 height 340
click at [47, 206] on icon at bounding box center [50, 210] width 8 height 8
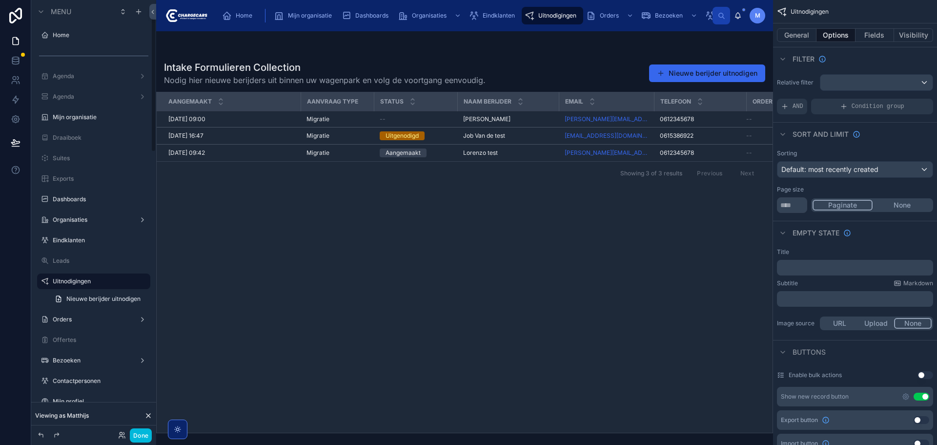
scroll to position [54, 0]
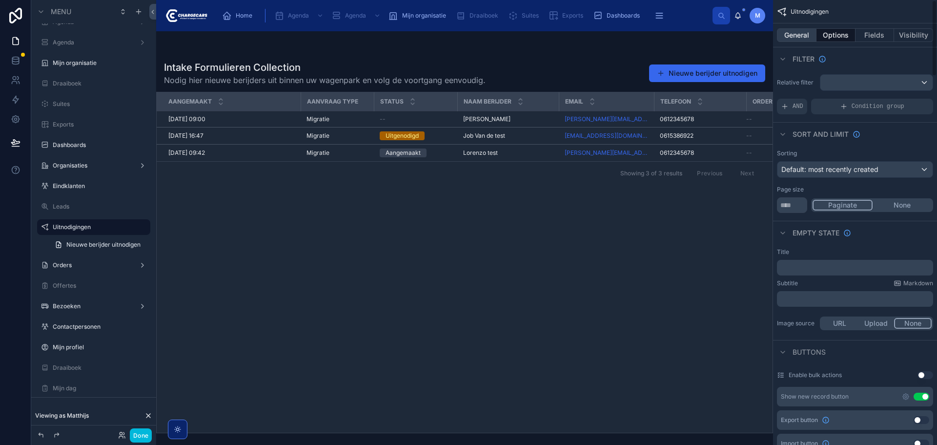
click at [806, 36] on button "General" at bounding box center [797, 35] width 40 height 14
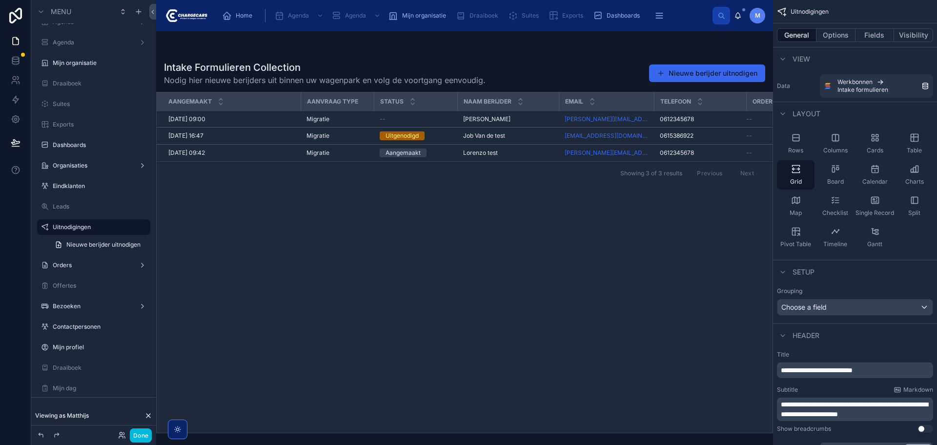
click at [876, 377] on div "**********" at bounding box center [855, 370] width 156 height 16
click at [853, 370] on span "**********" at bounding box center [817, 370] width 72 height 7
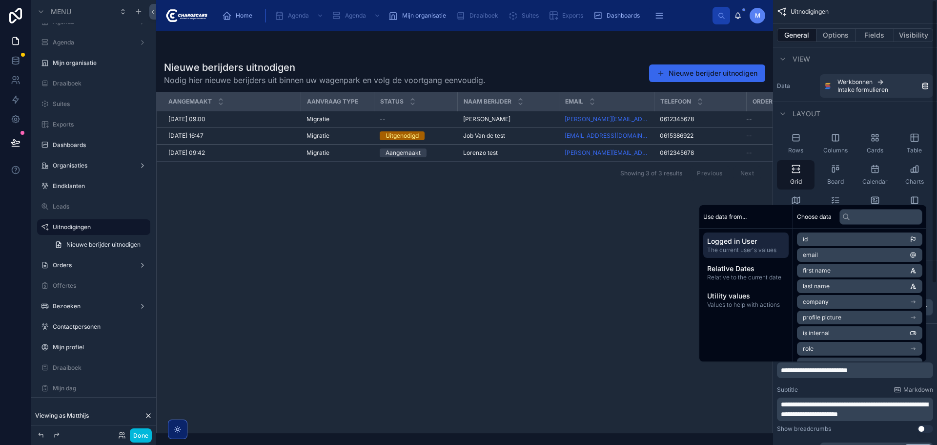
click at [805, 368] on span "**********" at bounding box center [814, 370] width 67 height 7
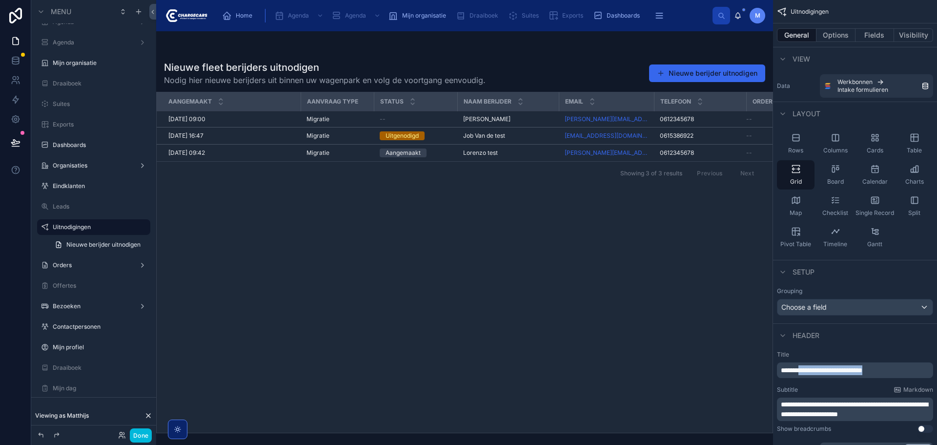
drag, startPoint x: 898, startPoint y: 367, endPoint x: 807, endPoint y: 375, distance: 91.2
click at [807, 375] on div "**********" at bounding box center [855, 370] width 156 height 16
drag, startPoint x: 883, startPoint y: 368, endPoint x: 781, endPoint y: 374, distance: 102.2
click at [781, 374] on div "**********" at bounding box center [855, 370] width 156 height 16
click at [145, 435] on button "Done" at bounding box center [141, 435] width 22 height 14
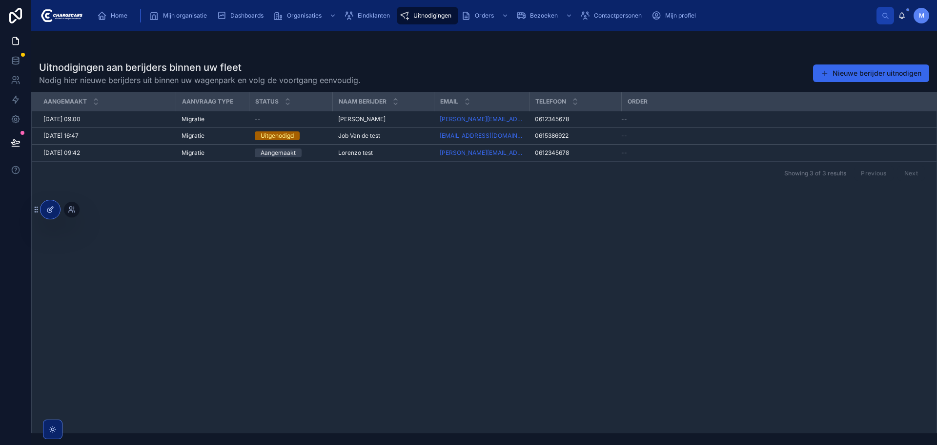
click at [47, 208] on icon at bounding box center [50, 210] width 8 height 8
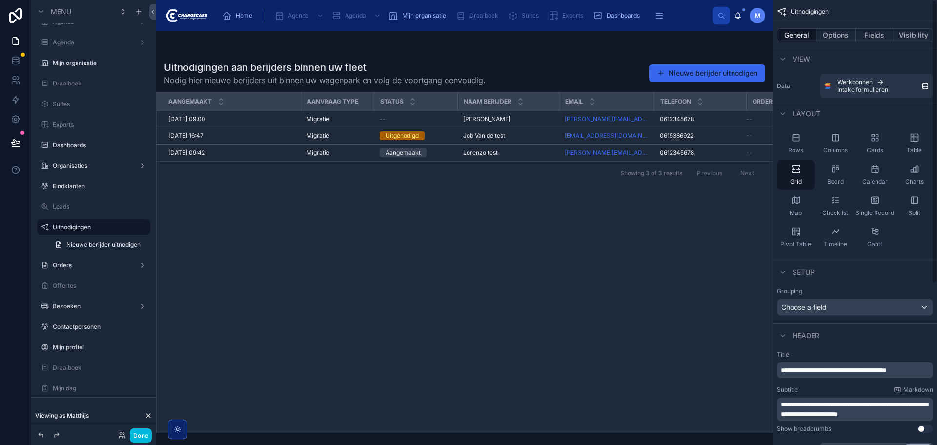
click at [923, 372] on p "**********" at bounding box center [856, 370] width 150 height 10
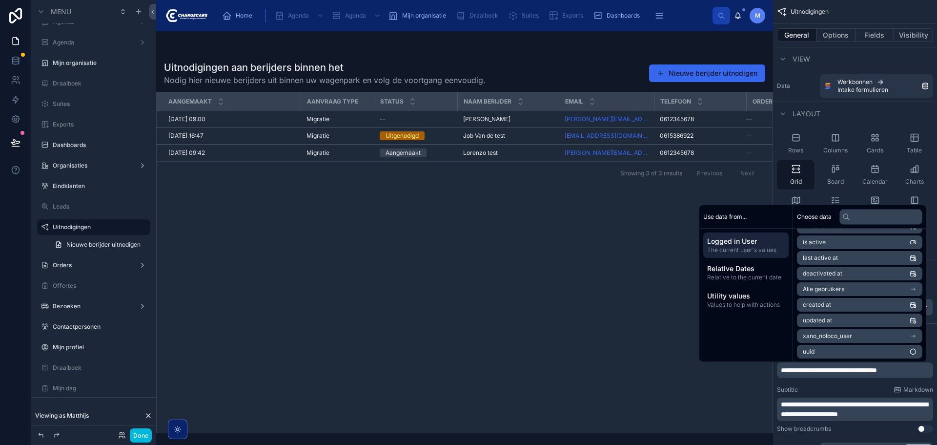
scroll to position [139, 0]
click at [866, 290] on li "Alle gebruikers" at bounding box center [859, 288] width 125 height 14
click at [848, 293] on li "Organisatie" at bounding box center [859, 290] width 125 height 14
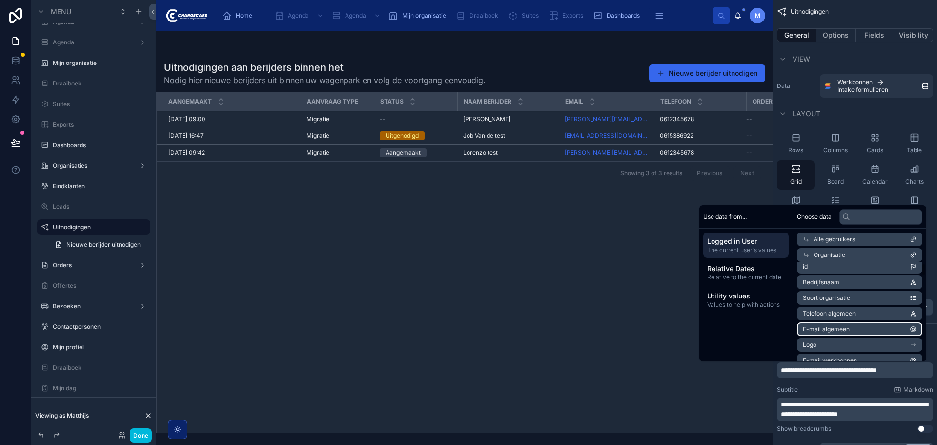
scroll to position [0, 0]
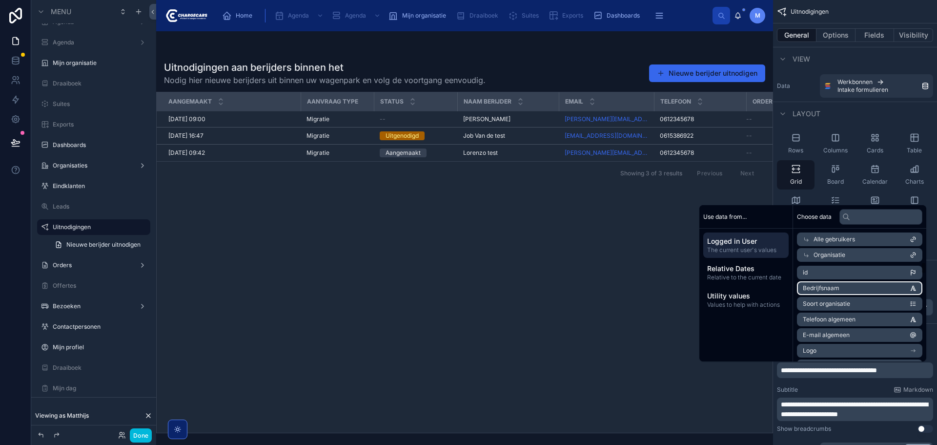
click at [859, 287] on li "Bedrijfsnaam" at bounding box center [859, 288] width 125 height 14
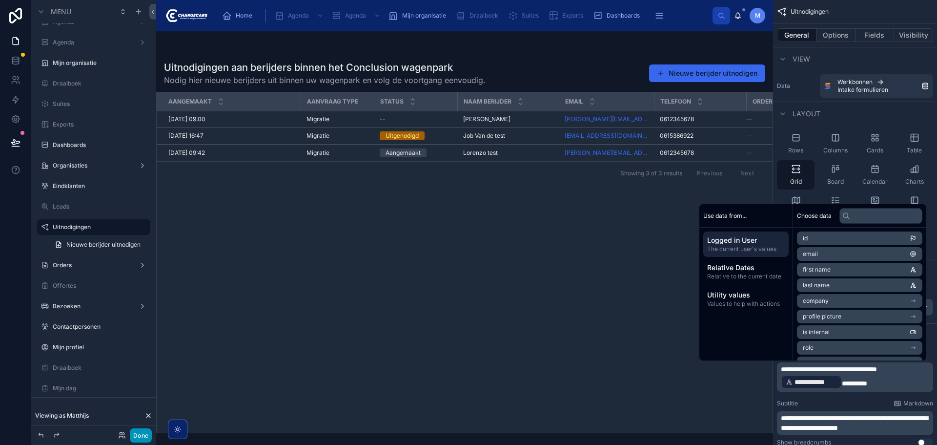
click at [140, 431] on button "Done" at bounding box center [141, 435] width 22 height 14
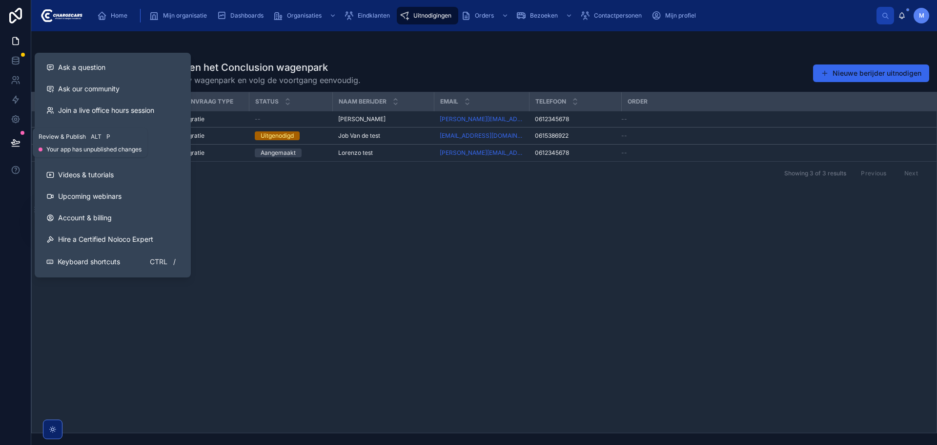
click at [16, 139] on icon at bounding box center [16, 143] width 10 height 10
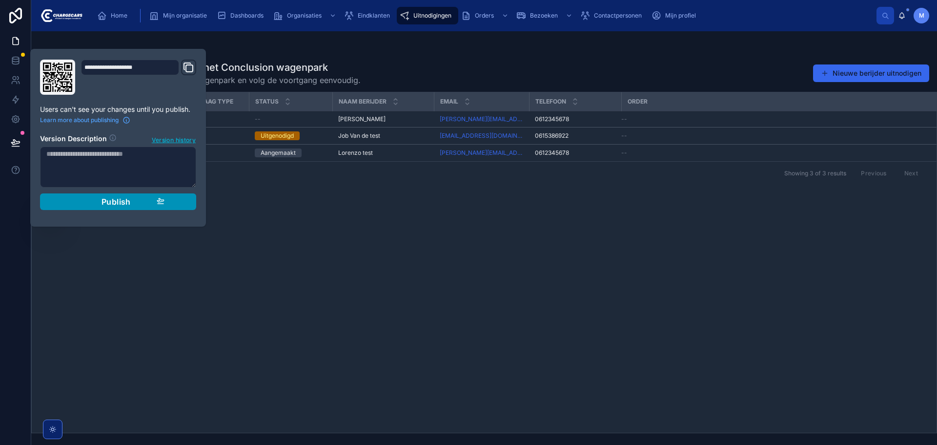
click at [176, 203] on button "Publish" at bounding box center [118, 201] width 156 height 17
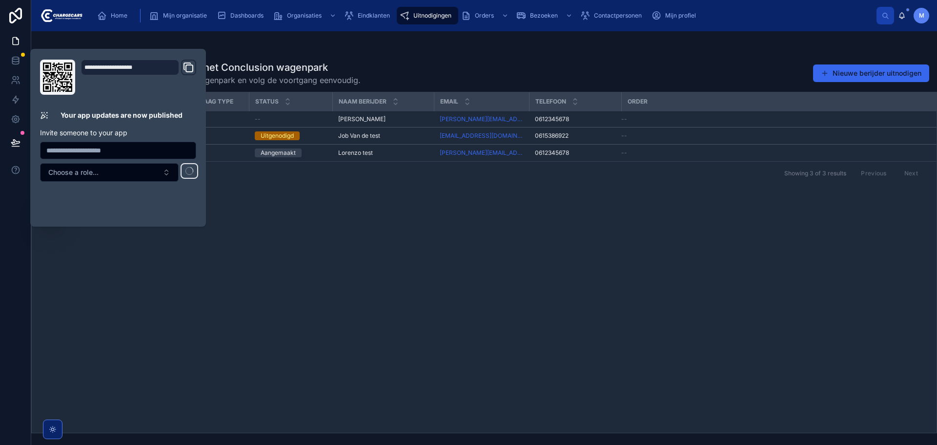
click at [378, 248] on div "Aangemaakt Aanvraag type Status Naam berijder Email Telefoon Order [DATE] 09:00…" at bounding box center [484, 262] width 905 height 340
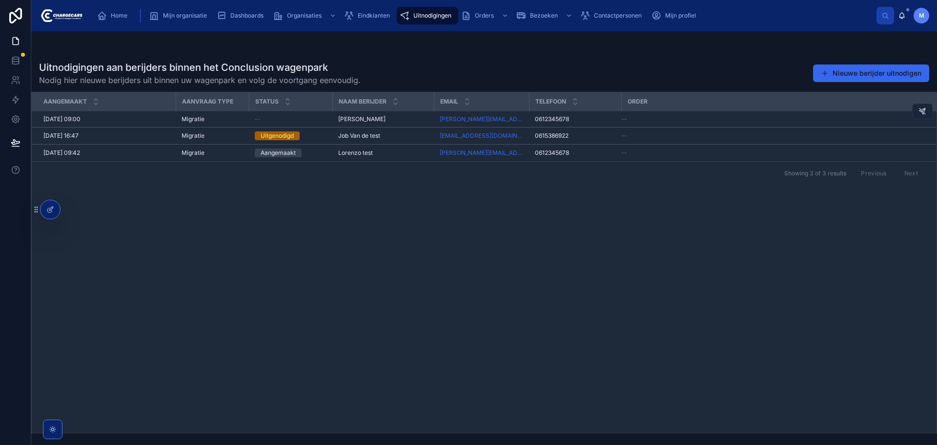
click at [921, 113] on icon at bounding box center [923, 111] width 8 height 8
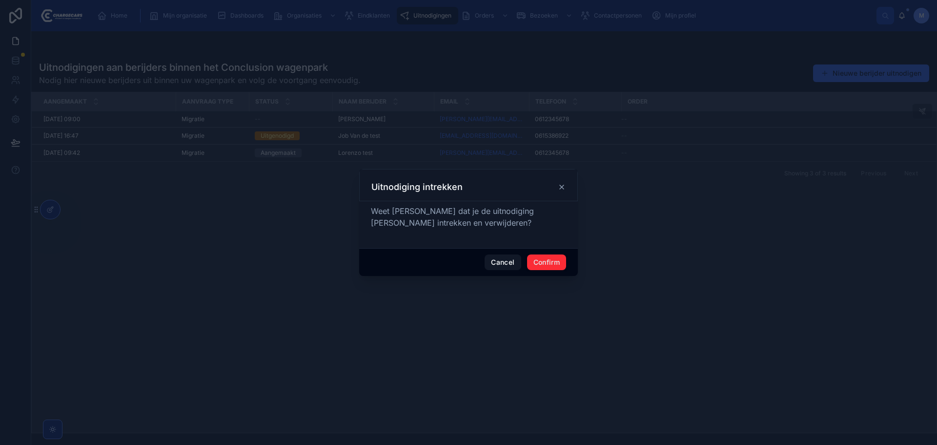
click at [542, 262] on button "Confirm" at bounding box center [546, 262] width 39 height 16
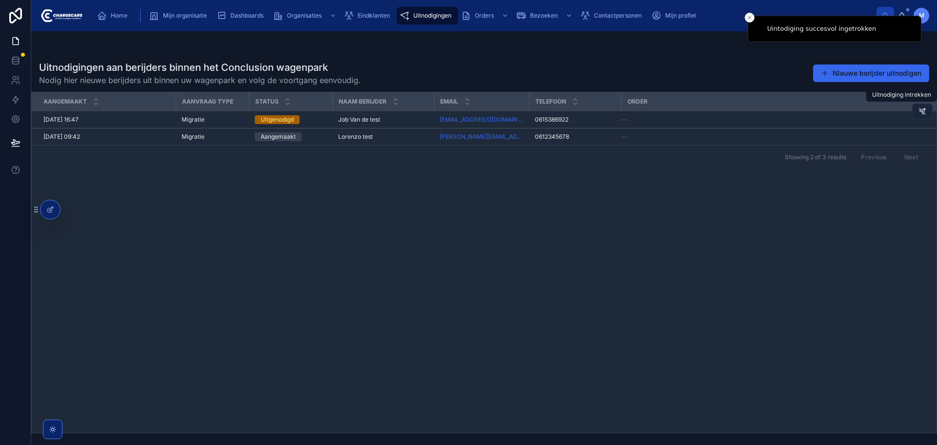
click at [922, 110] on icon at bounding box center [923, 111] width 8 height 8
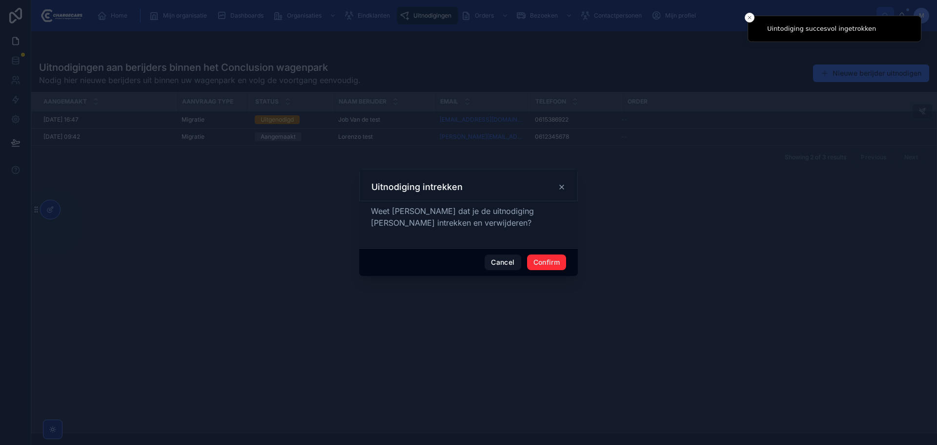
click at [564, 259] on button "Confirm" at bounding box center [546, 262] width 39 height 16
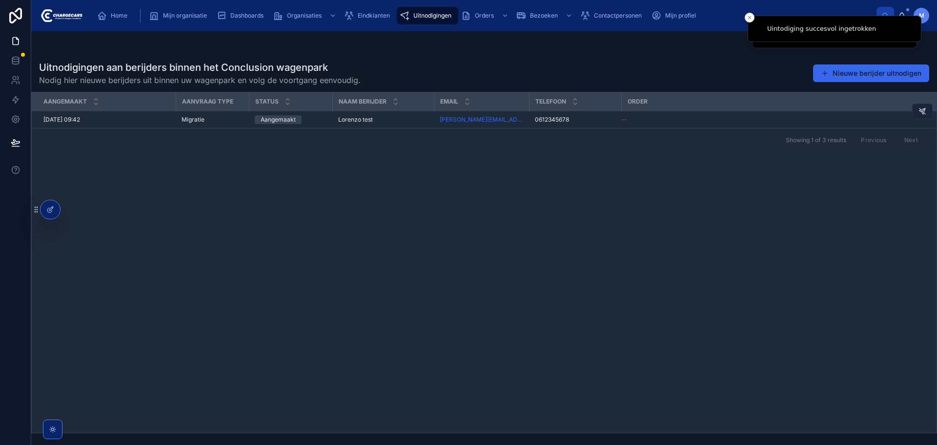
click at [920, 112] on icon at bounding box center [923, 111] width 8 height 8
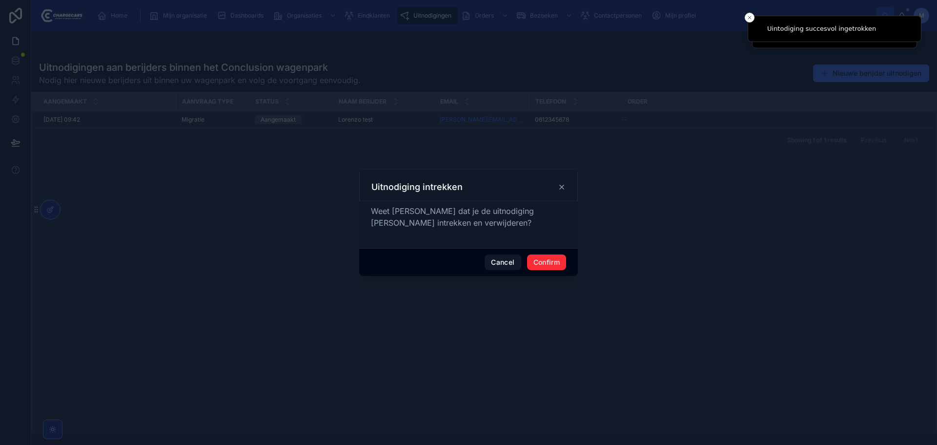
click at [555, 261] on button "Confirm" at bounding box center [546, 262] width 39 height 16
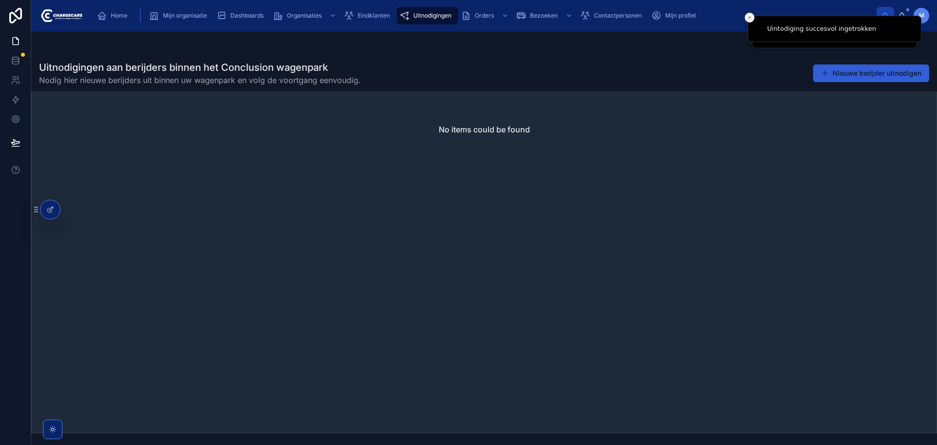
click at [856, 75] on button "Nieuwe berijder uitnodigen" at bounding box center [871, 73] width 116 height 18
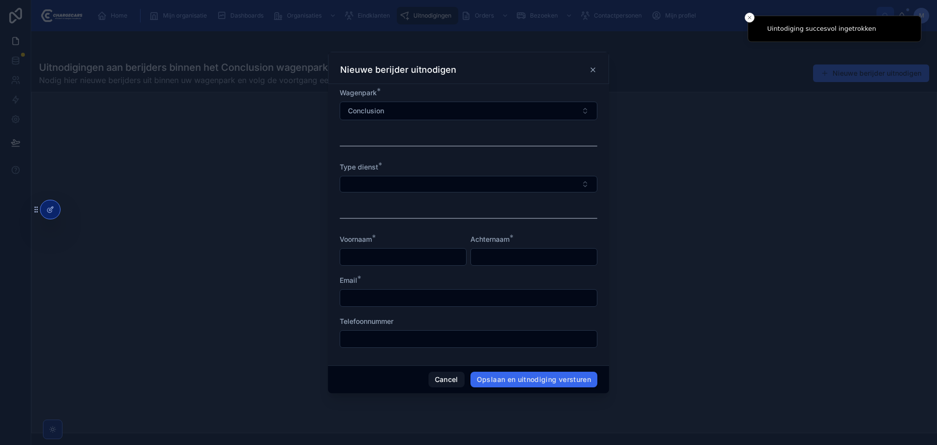
click at [733, 192] on div at bounding box center [468, 222] width 937 height 445
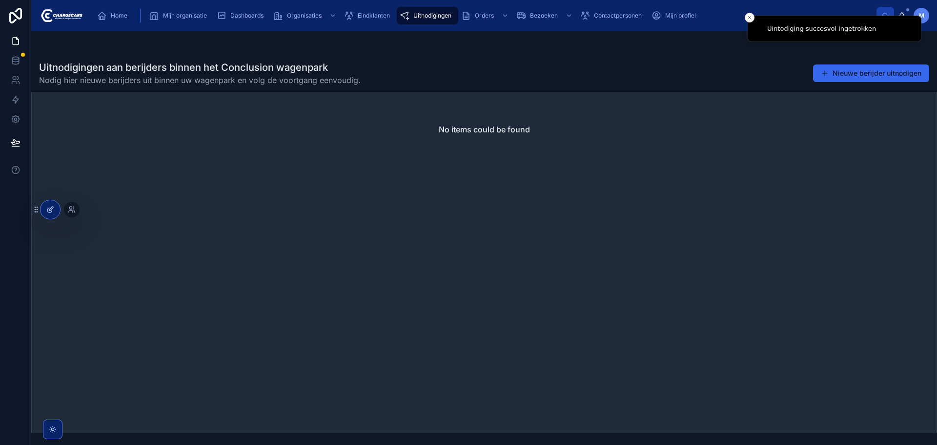
click at [51, 204] on div at bounding box center [51, 209] width 20 height 19
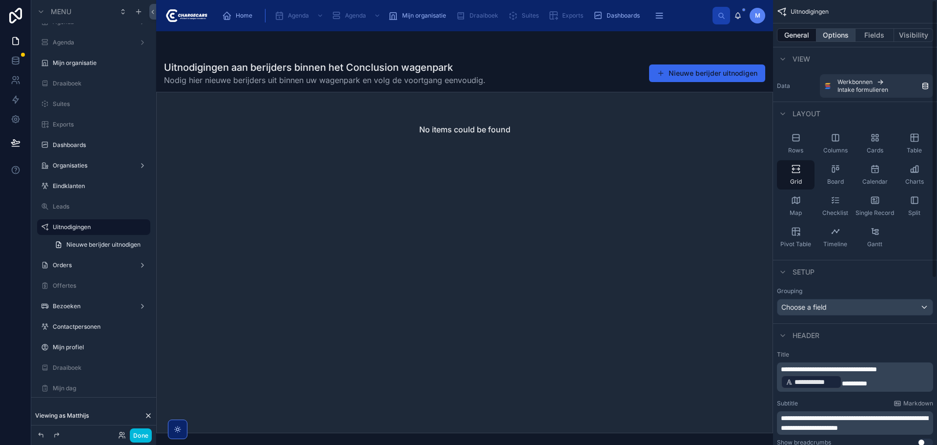
click at [840, 33] on button "Options" at bounding box center [836, 35] width 39 height 14
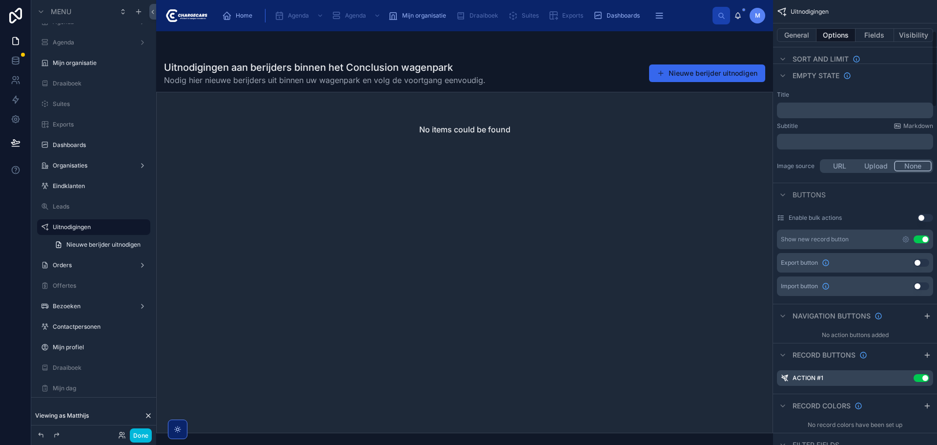
scroll to position [146, 0]
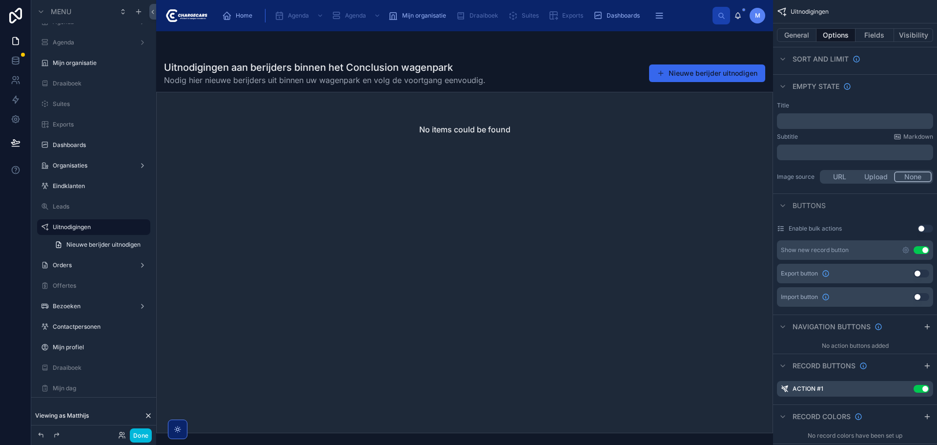
click at [817, 126] on div "﻿" at bounding box center [855, 121] width 156 height 16
click at [817, 122] on p "﻿" at bounding box center [856, 121] width 150 height 8
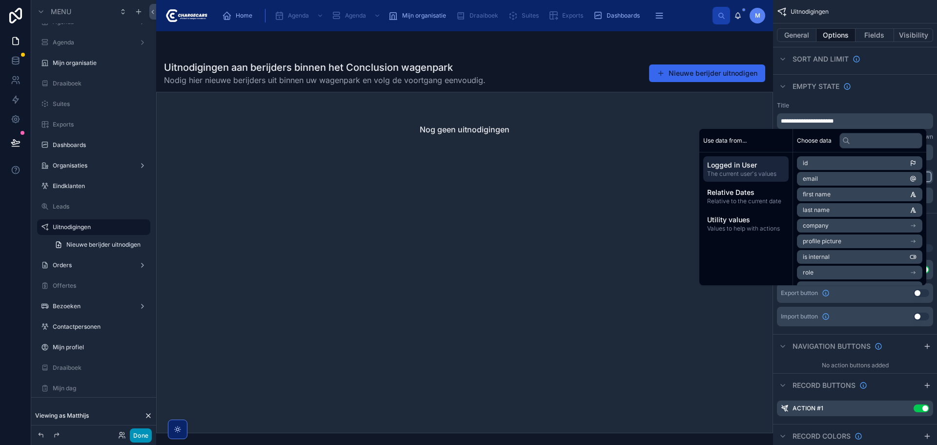
click at [147, 429] on button "Done" at bounding box center [141, 435] width 22 height 14
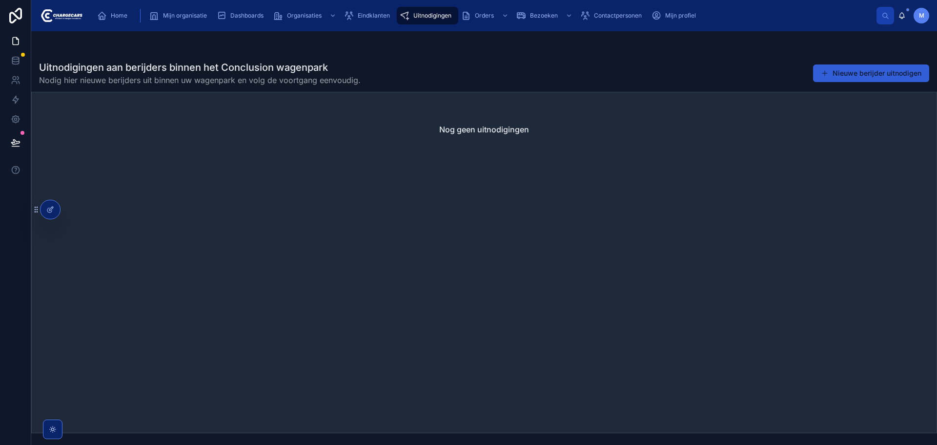
click at [870, 67] on button "Nieuwe berijder uitnodigen" at bounding box center [871, 73] width 116 height 18
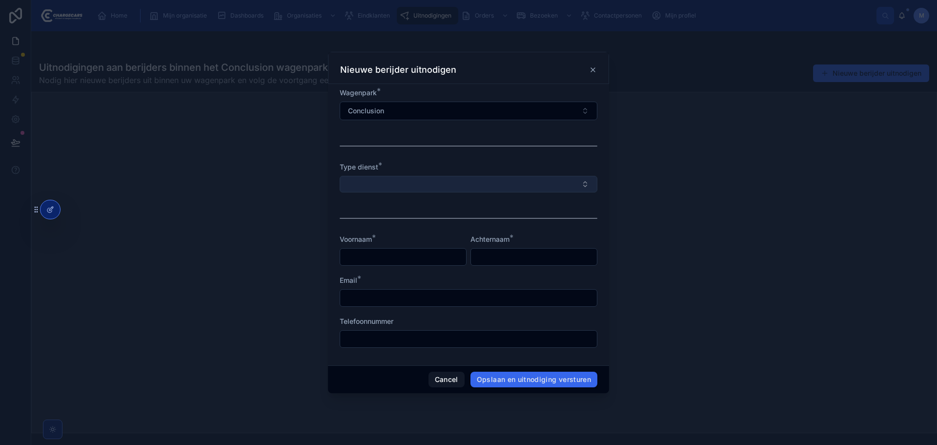
click at [402, 181] on button "Select Button" at bounding box center [469, 184] width 258 height 17
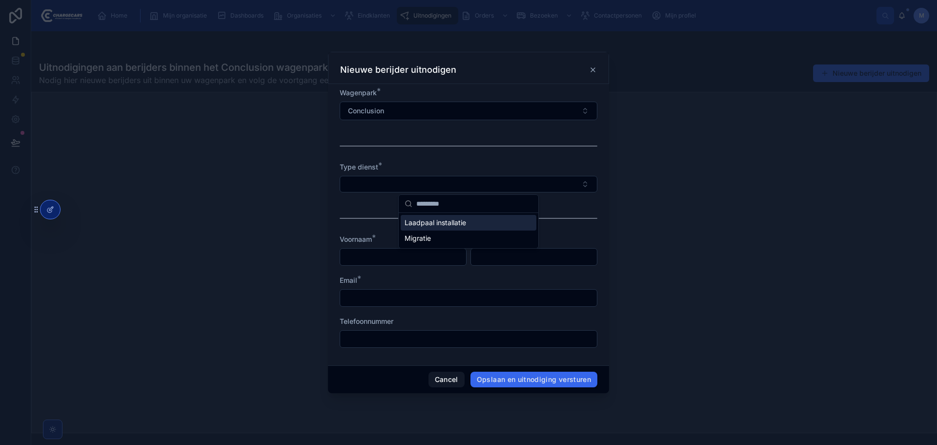
click at [430, 224] on span "Laadpaal installatie" at bounding box center [436, 223] width 62 height 10
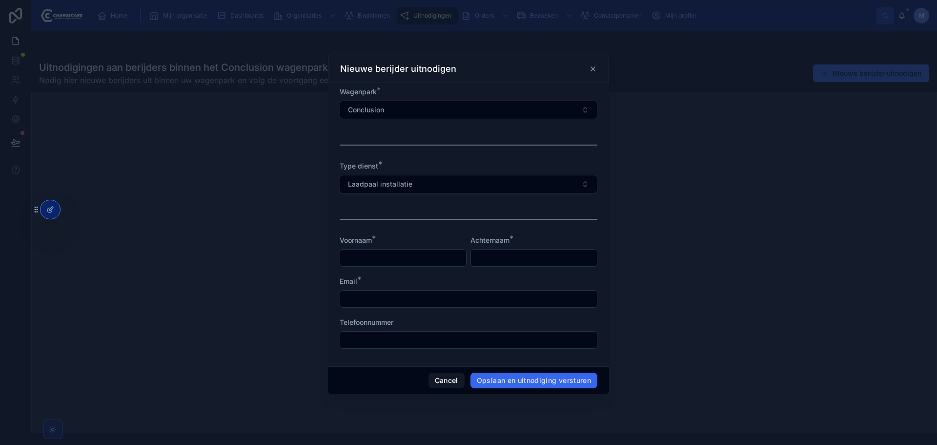
click at [405, 256] on input "text" at bounding box center [403, 258] width 126 height 14
type input "***"
type input "**********"
click at [455, 297] on input "text" at bounding box center [468, 299] width 257 height 14
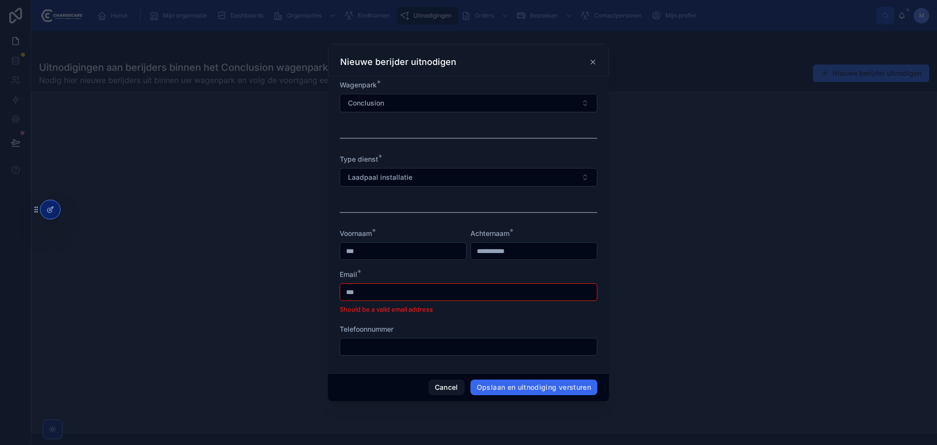
type input "**********"
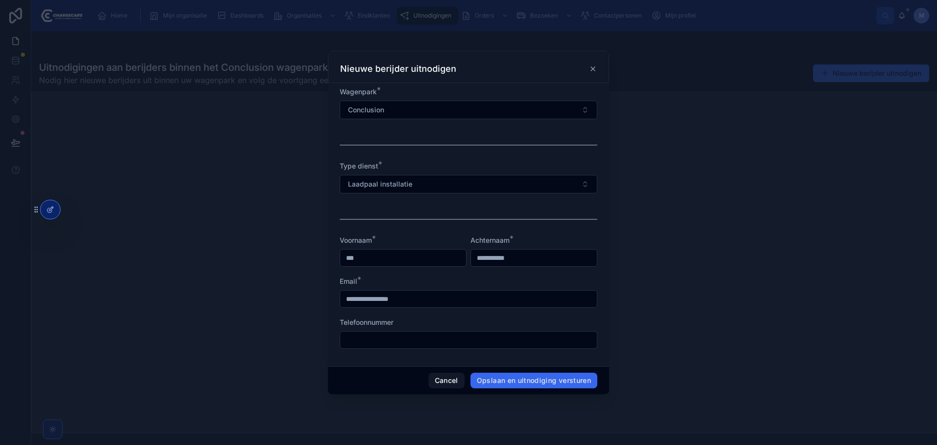
click at [415, 346] on input "text" at bounding box center [468, 340] width 257 height 14
type input "**********"
click at [545, 371] on div "Cancel Opslaan en uitnodiging versturen" at bounding box center [468, 380] width 281 height 28
click at [547, 372] on div "Cancel Opslaan en uitnodiging versturen" at bounding box center [468, 380] width 281 height 28
click at [551, 376] on button "Opslaan en uitnodiging versturen" at bounding box center [534, 381] width 127 height 16
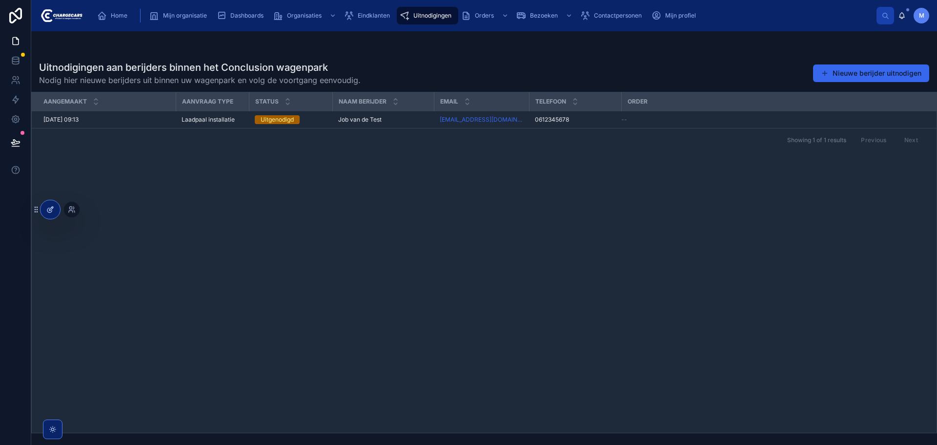
click at [53, 203] on div at bounding box center [51, 209] width 20 height 19
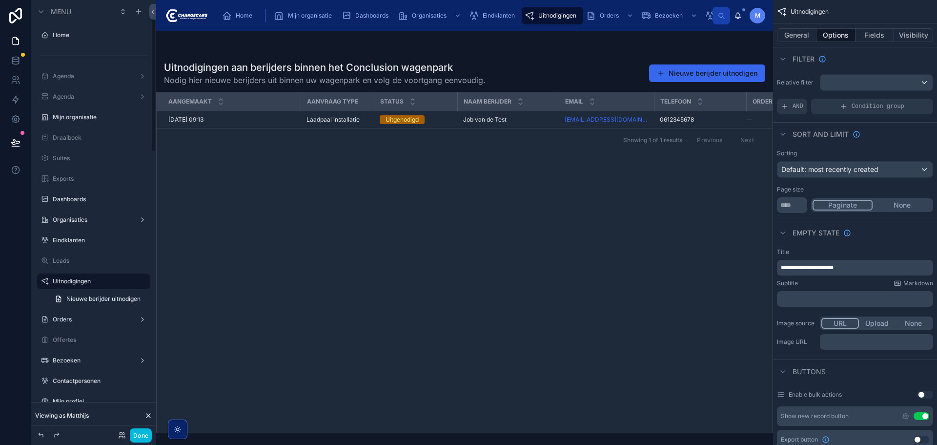
scroll to position [54, 0]
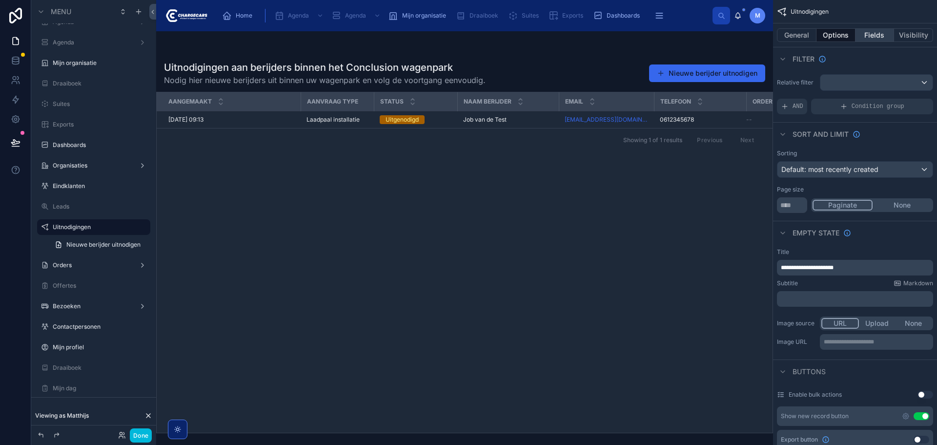
click at [876, 35] on button "Fields" at bounding box center [875, 35] width 39 height 14
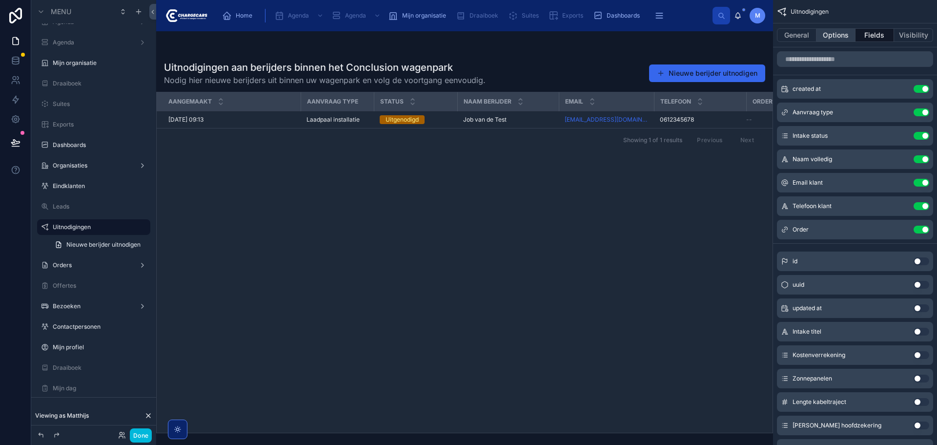
click at [848, 37] on button "Options" at bounding box center [836, 35] width 39 height 14
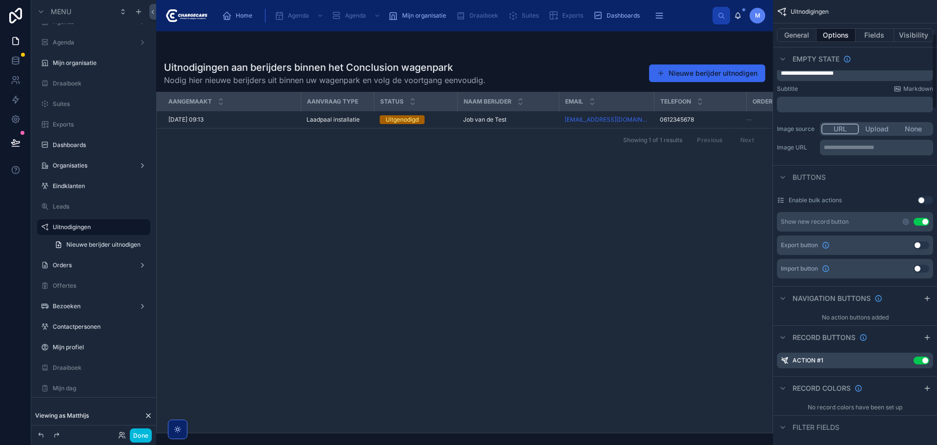
scroll to position [195, 0]
click at [106, 243] on span "Nieuwe berijder uitnodigen" at bounding box center [103, 245] width 74 height 8
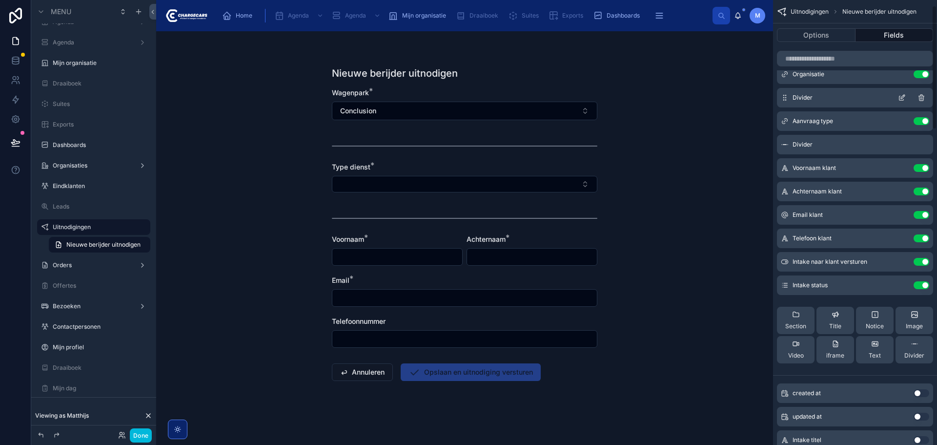
scroll to position [49, 0]
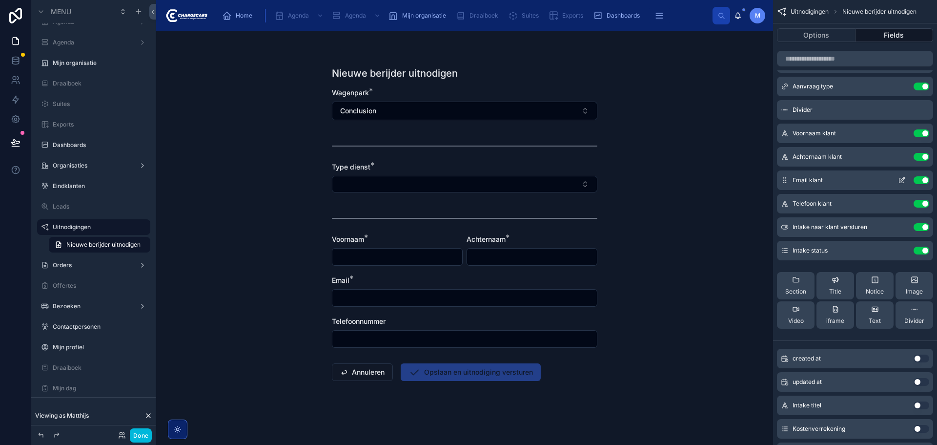
click at [904, 180] on icon "scrollable content" at bounding box center [903, 179] width 4 height 4
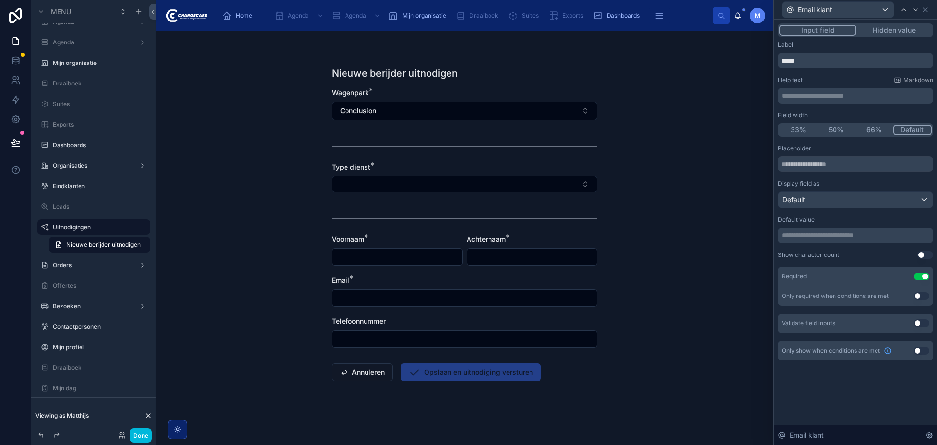
click at [579, 291] on input "text" at bounding box center [464, 298] width 265 height 14
click at [704, 222] on div "Nieuwe berijder uitnodigen Wagenpark * Conclusion Type dienst * Voornaam * Acht…" at bounding box center [464, 238] width 617 height 414
click at [926, 11] on icon at bounding box center [926, 10] width 8 height 8
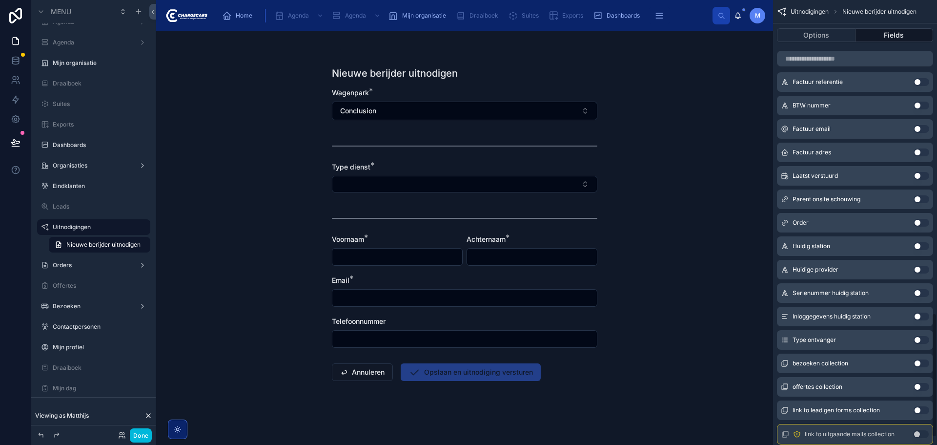
scroll to position [1150, 0]
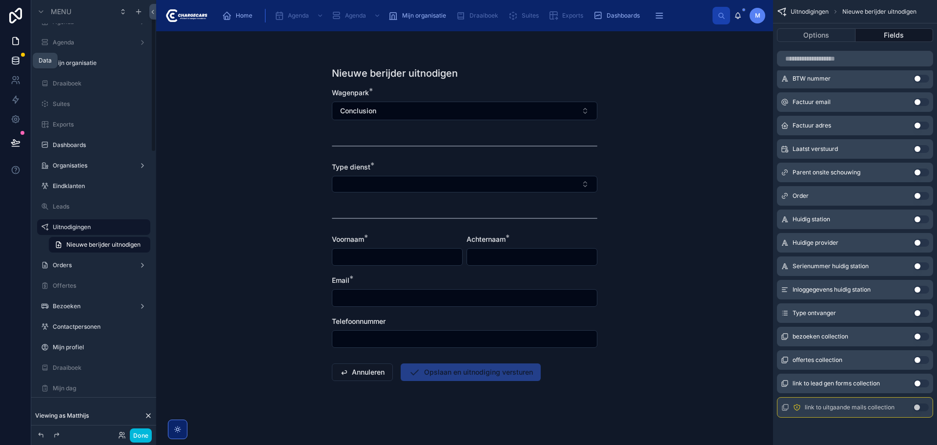
click at [8, 59] on link at bounding box center [15, 61] width 31 height 20
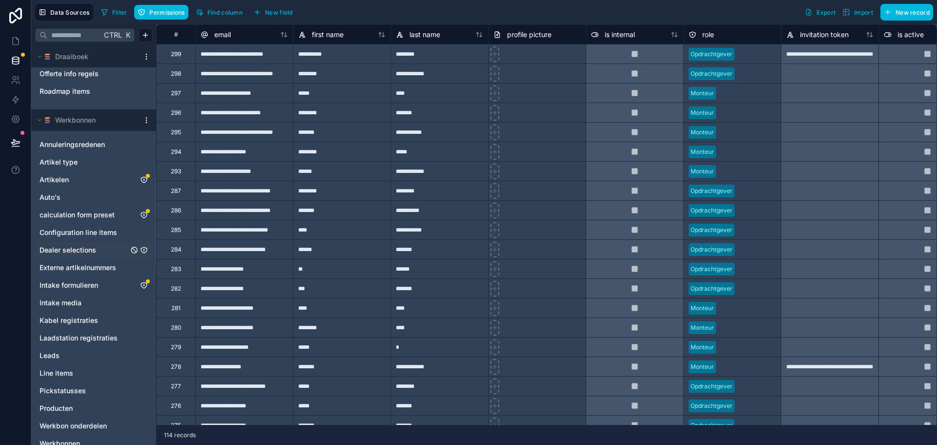
scroll to position [586, 0]
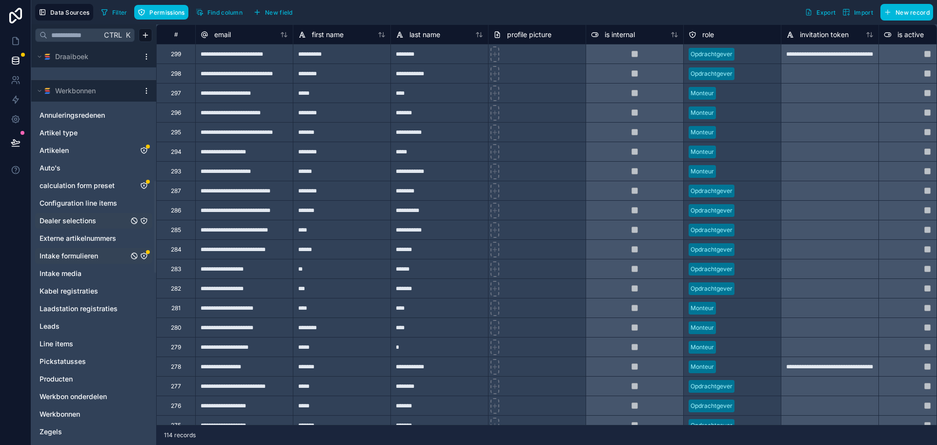
click at [148, 257] on div "Intake formulieren" at bounding box center [93, 256] width 117 height 16
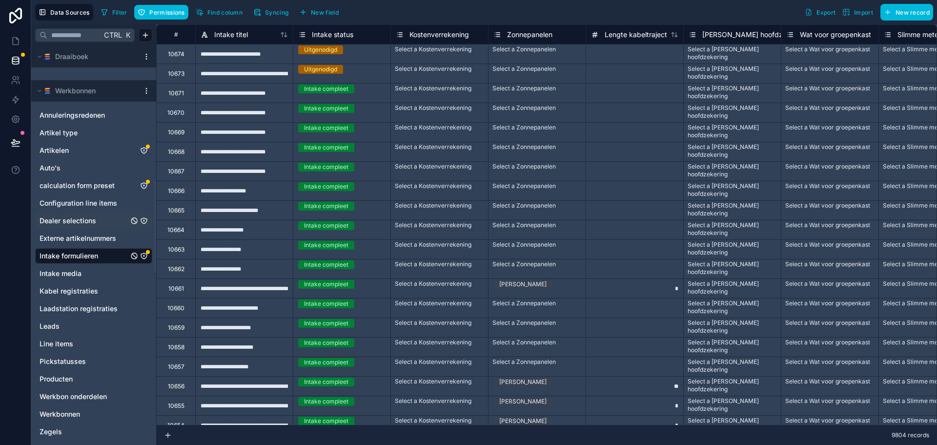
click at [145, 255] on icon "Intake formulieren" at bounding box center [144, 256] width 8 height 8
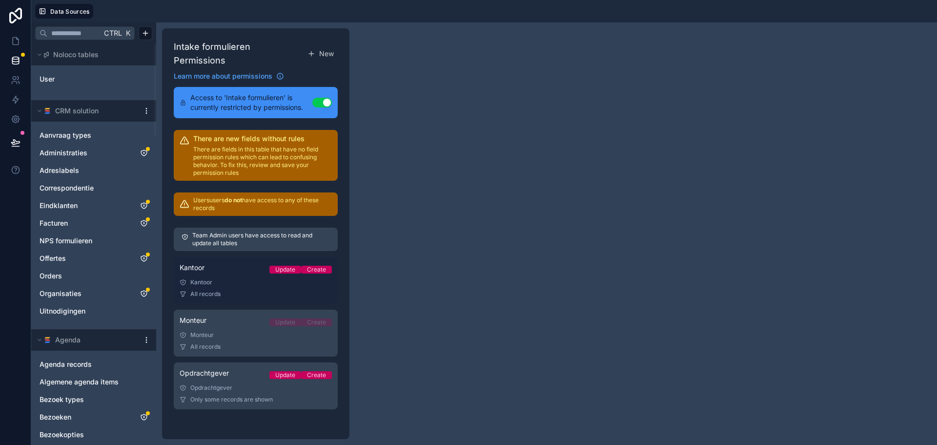
click at [219, 266] on div "Kantoor Update Create" at bounding box center [256, 270] width 152 height 14
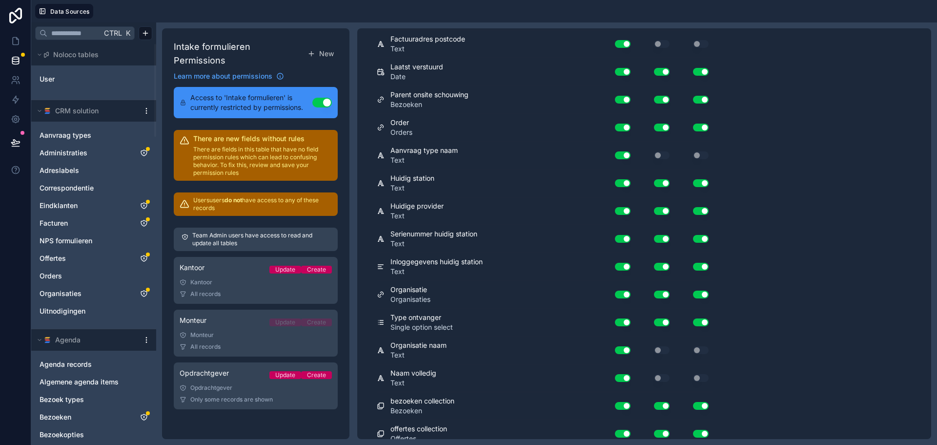
scroll to position [1844, 0]
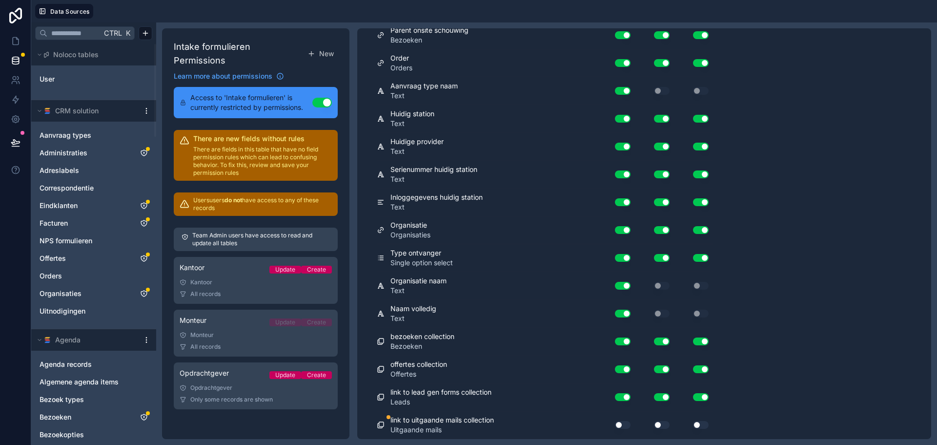
click at [625, 421] on div "Use setting" at bounding box center [618, 425] width 31 height 16
click at [626, 422] on button "Use setting" at bounding box center [623, 425] width 16 height 8
click at [663, 421] on button "Use setting" at bounding box center [662, 425] width 16 height 8
click at [706, 423] on button "Use setting" at bounding box center [701, 425] width 16 height 8
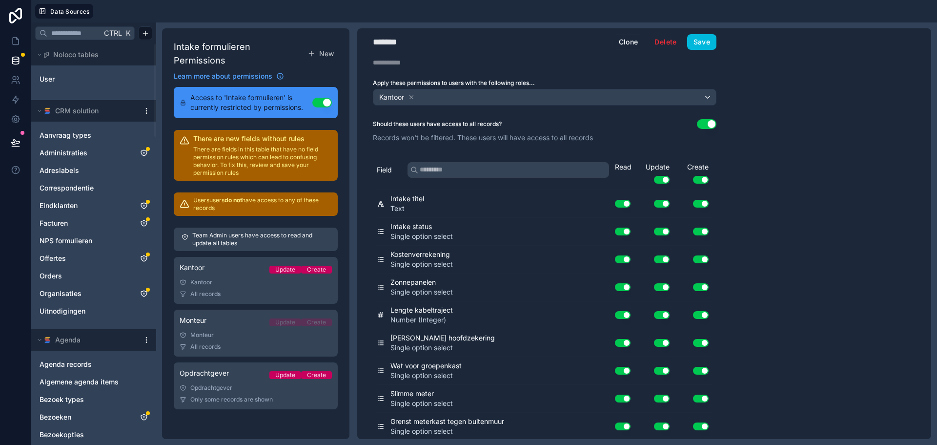
scroll to position [0, 0]
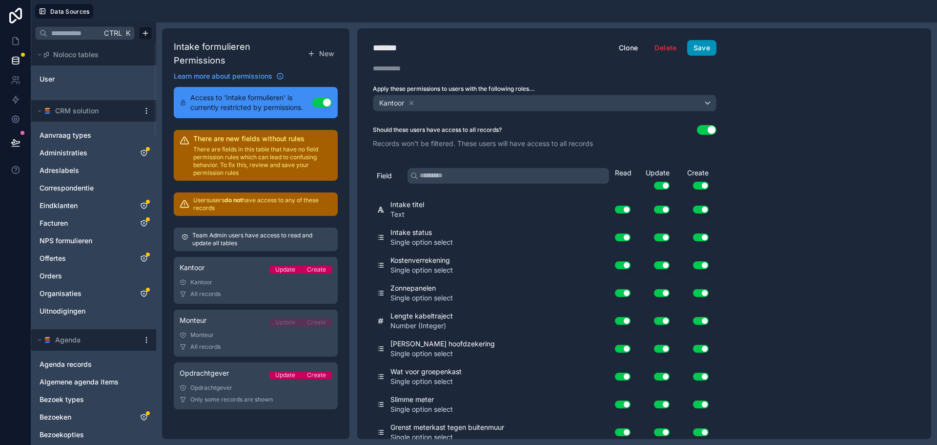
click at [705, 46] on button "Save" at bounding box center [701, 48] width 29 height 16
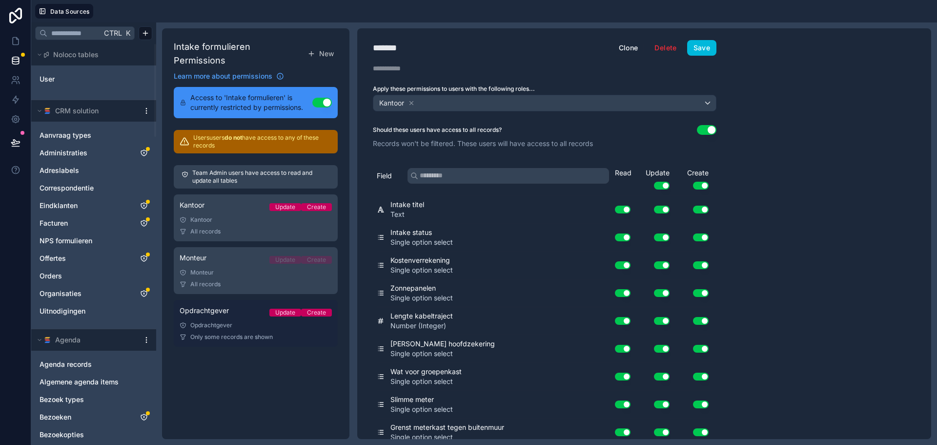
click at [237, 310] on link "Opdrachtgever Update Create Opdrachtgever Only some records are shown" at bounding box center [256, 323] width 164 height 47
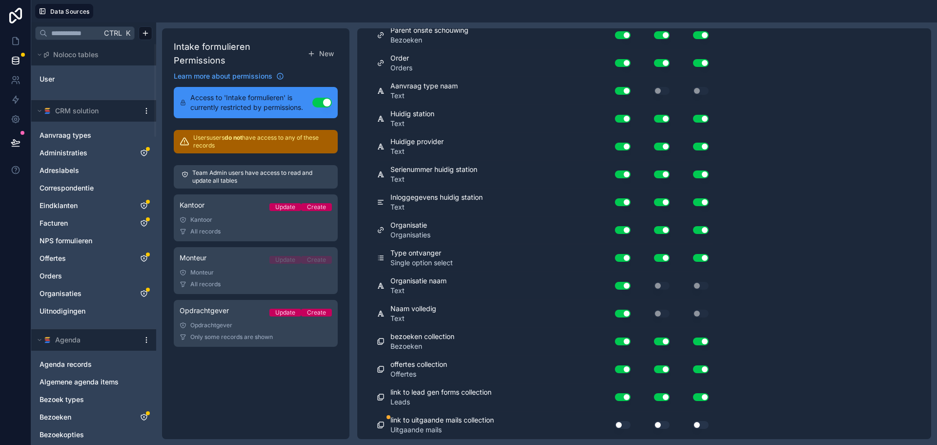
scroll to position [1927, 0]
click at [628, 425] on button "Use setting" at bounding box center [623, 425] width 16 height 8
click at [669, 422] on button "Use setting" at bounding box center [662, 425] width 16 height 8
click at [697, 422] on button "Use setting" at bounding box center [701, 425] width 16 height 8
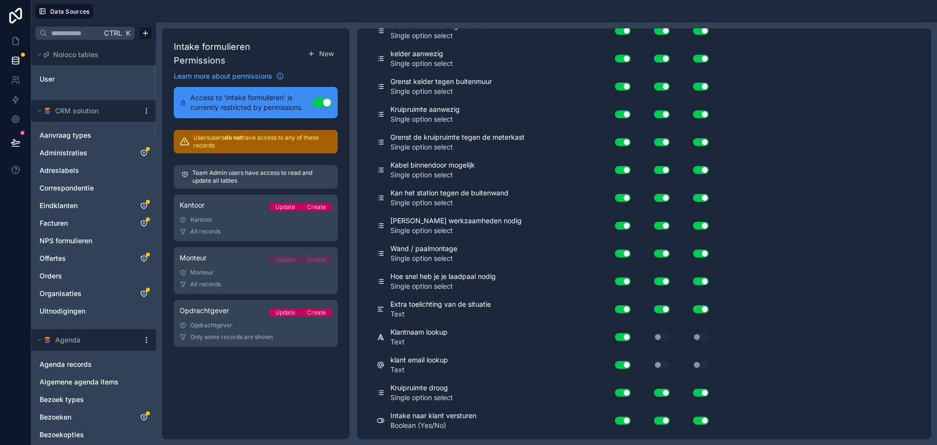
scroll to position [0, 0]
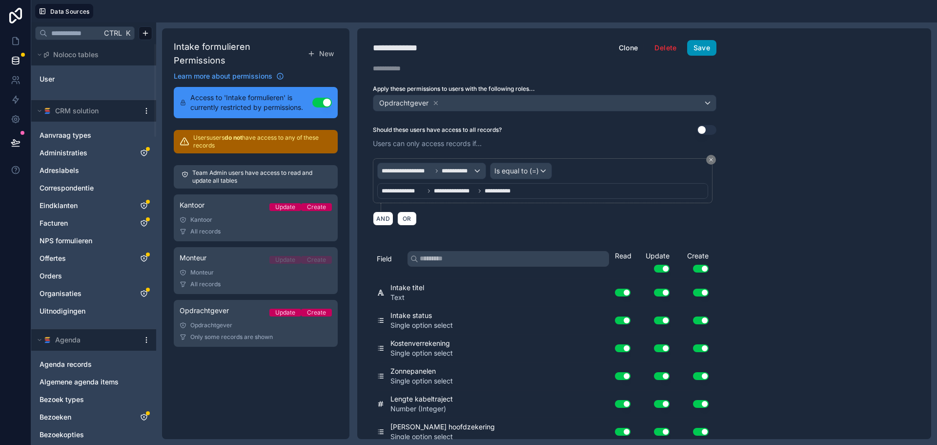
click at [704, 50] on button "Save" at bounding box center [701, 48] width 29 height 16
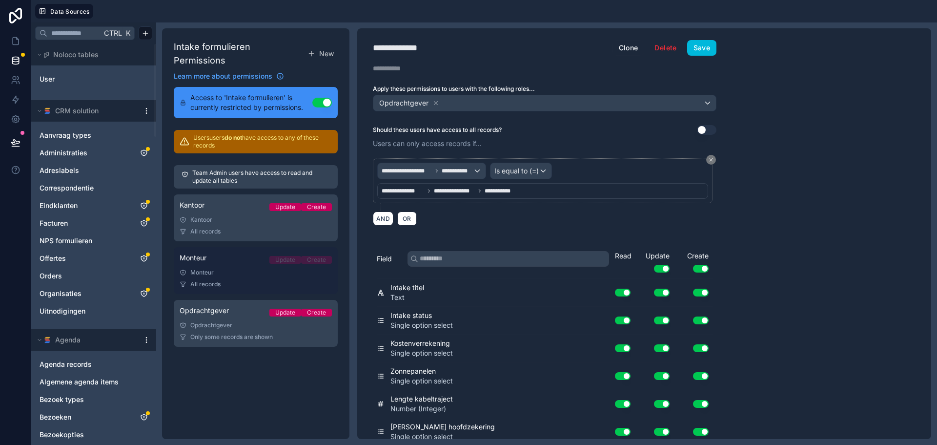
drag, startPoint x: 230, startPoint y: 272, endPoint x: 237, endPoint y: 274, distance: 7.1
click at [230, 280] on div "All records" at bounding box center [256, 284] width 152 height 8
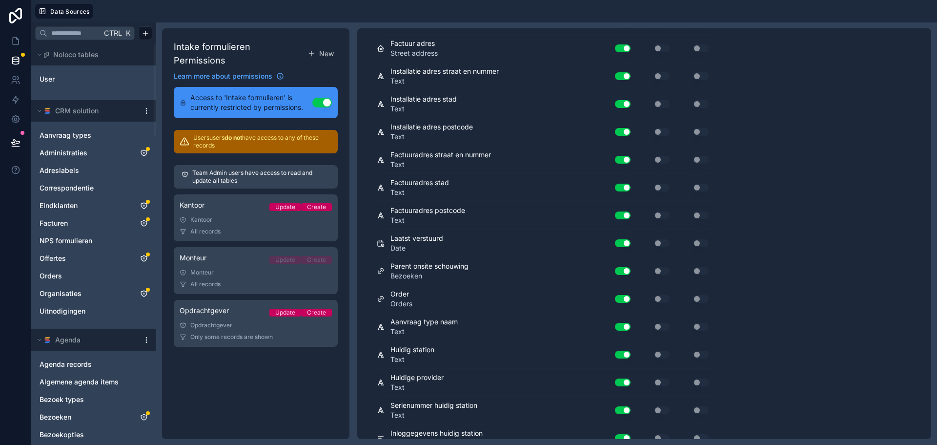
scroll to position [1844, 0]
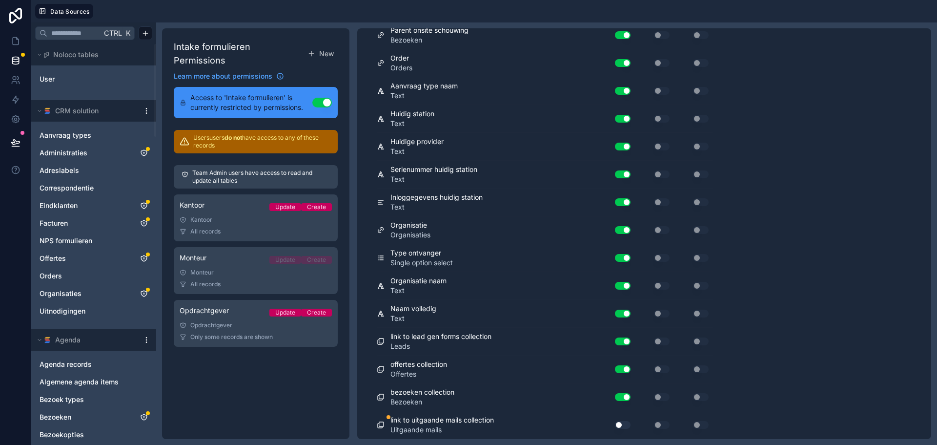
click at [627, 427] on button "Use setting" at bounding box center [623, 425] width 16 height 8
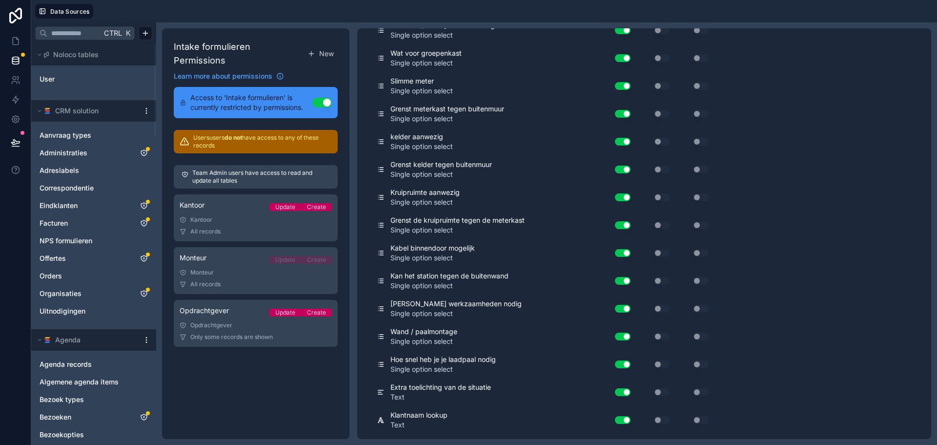
scroll to position [0, 0]
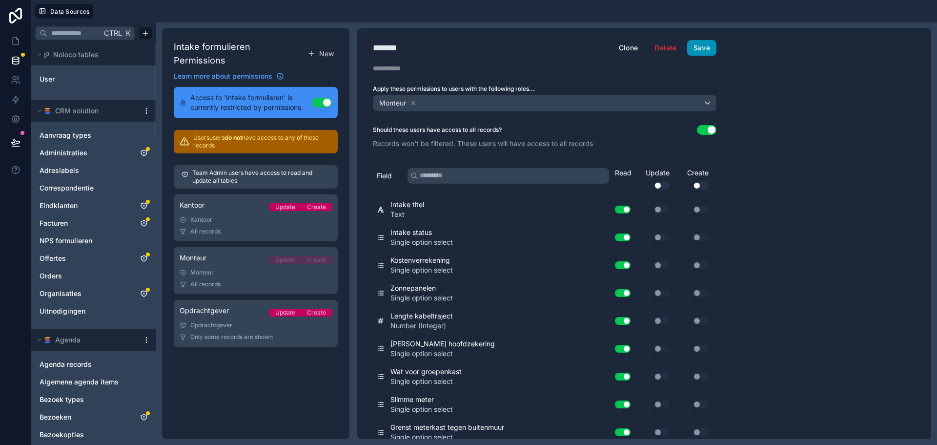
click at [711, 46] on button "Save" at bounding box center [701, 48] width 29 height 16
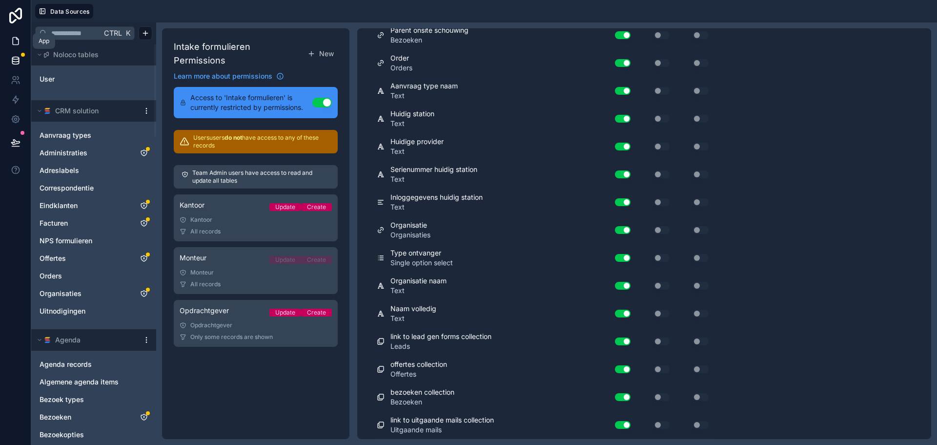
click at [15, 38] on icon at bounding box center [16, 41] width 10 height 10
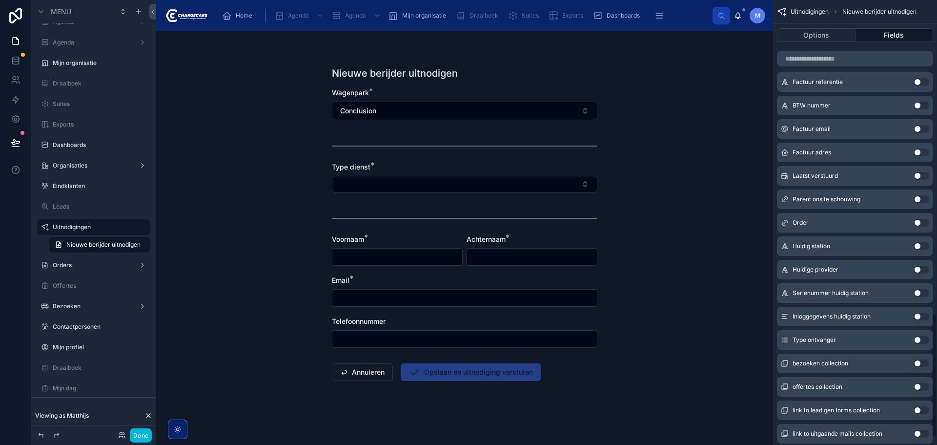
scroll to position [1149, 0]
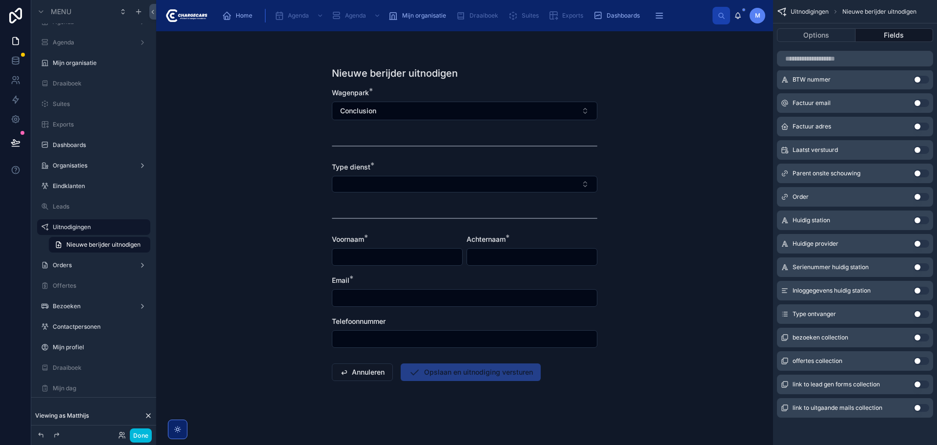
click at [920, 312] on button "Use setting" at bounding box center [922, 314] width 16 height 8
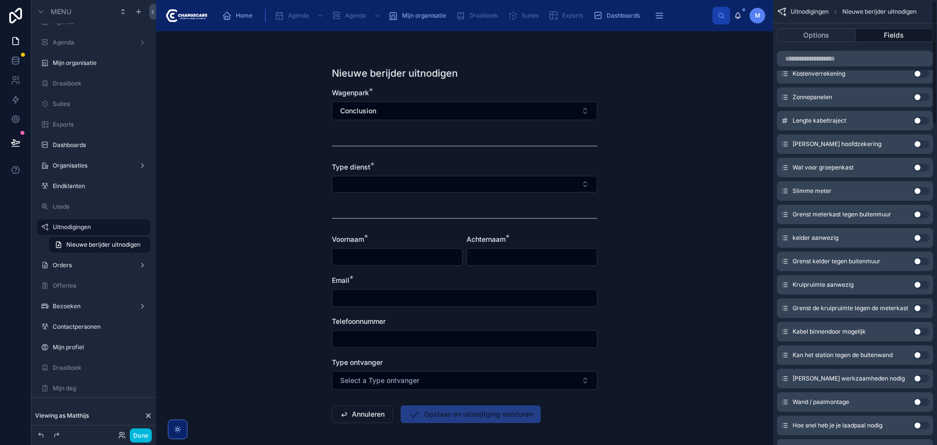
scroll to position [0, 0]
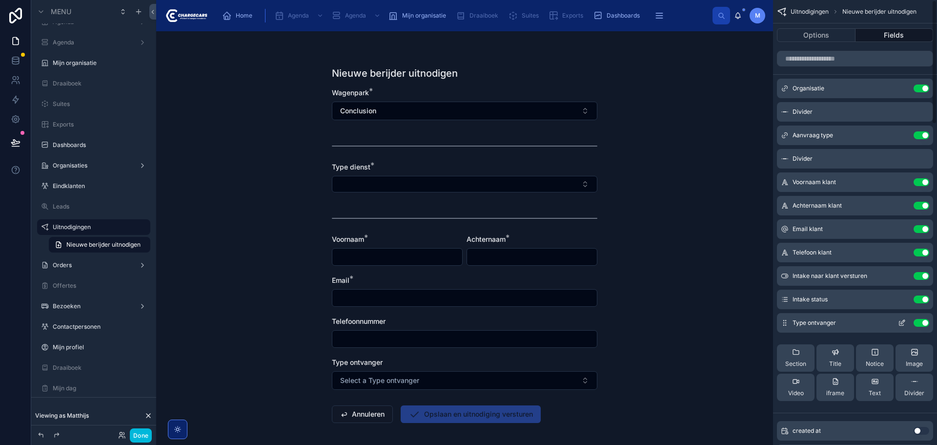
click at [899, 321] on icon "scrollable content" at bounding box center [902, 323] width 8 height 8
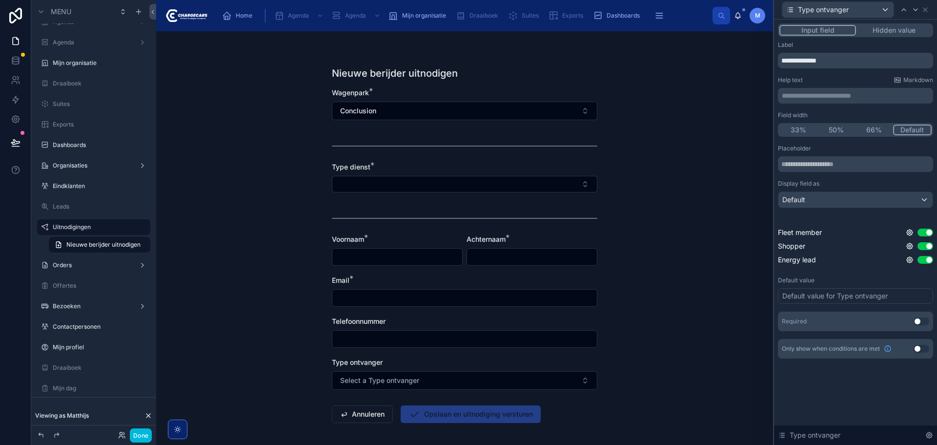
click at [900, 31] on button "Hidden value" at bounding box center [894, 30] width 76 height 11
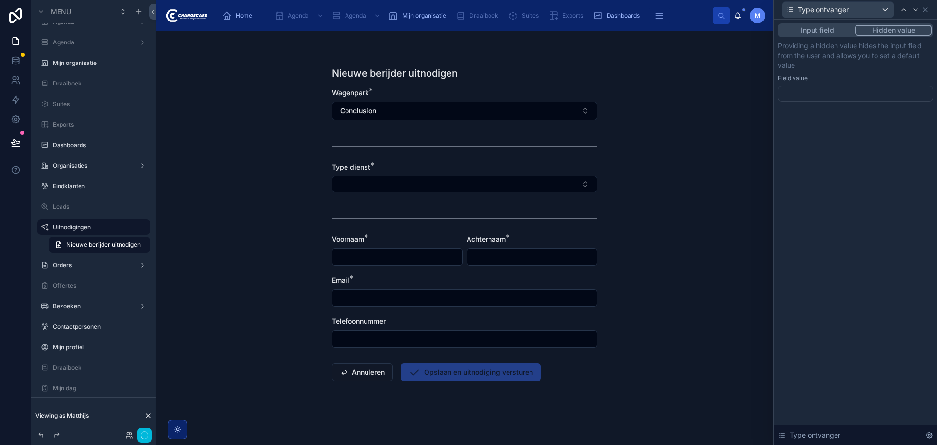
click at [877, 94] on div at bounding box center [855, 94] width 155 height 16
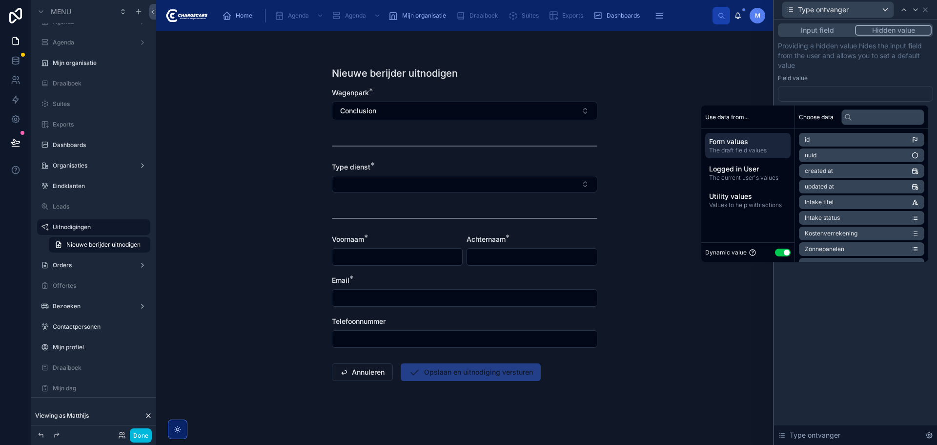
click at [776, 249] on button "Use setting" at bounding box center [783, 252] width 16 height 8
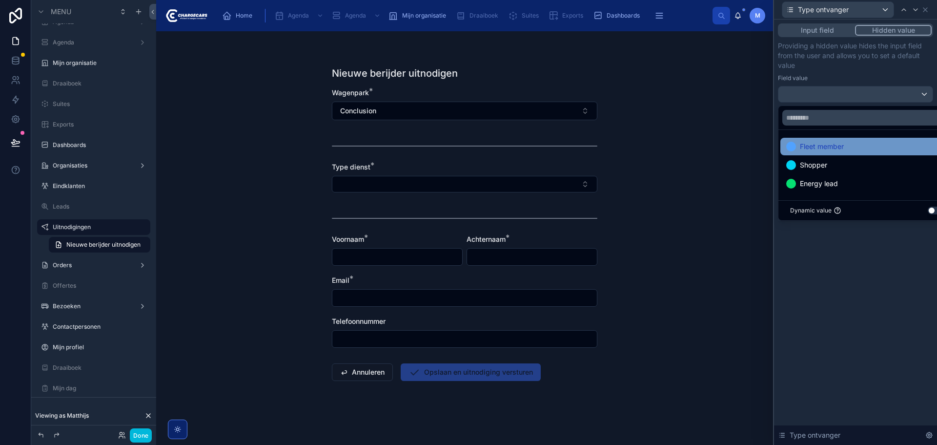
click at [836, 148] on span "Fleet member" at bounding box center [822, 147] width 44 height 12
click at [792, 314] on div "Input field Hidden value Providing a hidden value hides the input field from th…" at bounding box center [855, 232] width 163 height 425
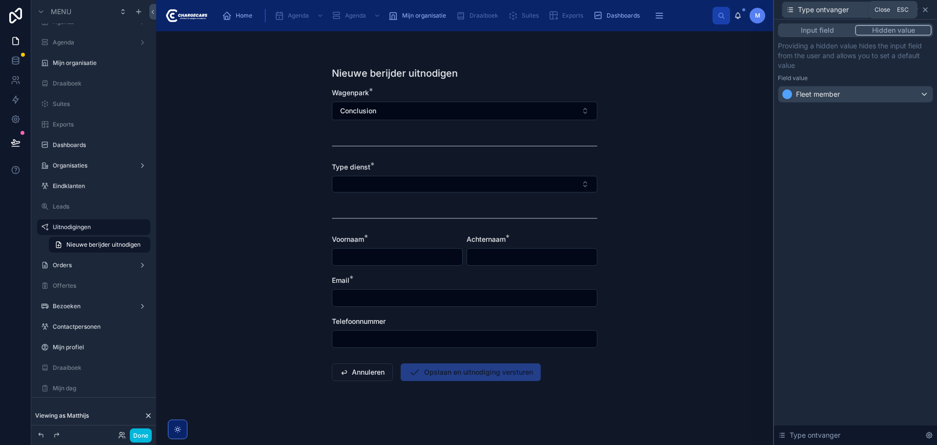
click at [926, 11] on icon at bounding box center [926, 10] width 8 height 8
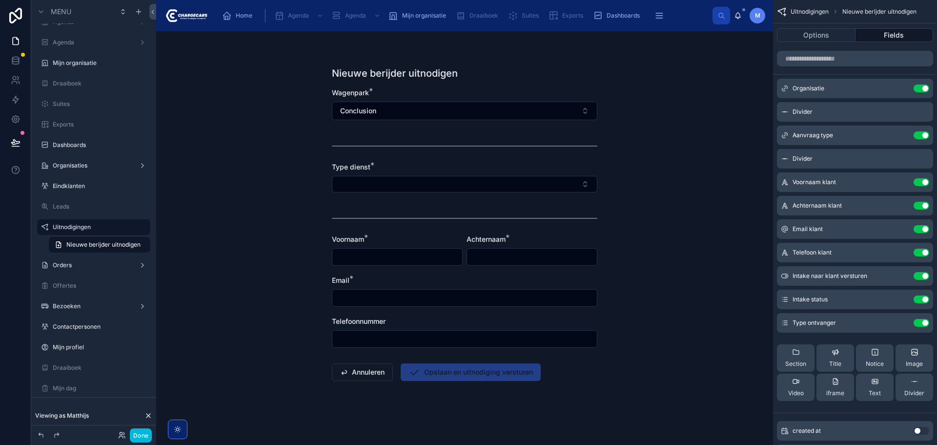
click at [143, 435] on button "Done" at bounding box center [141, 435] width 22 height 14
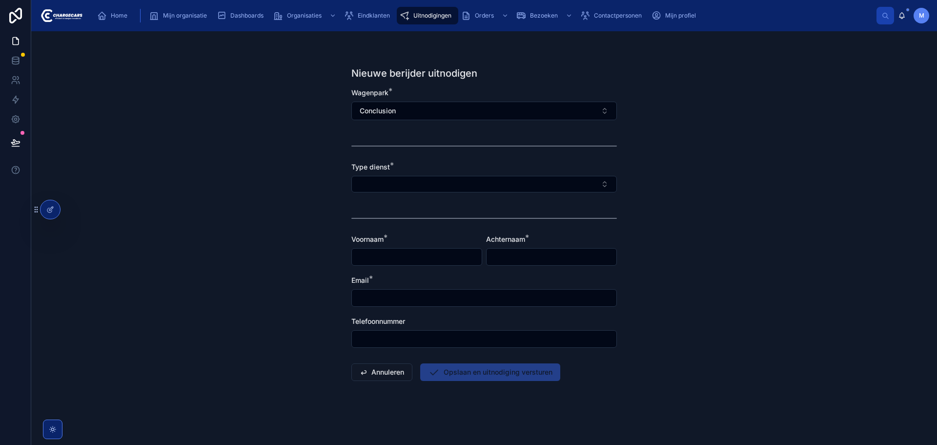
drag, startPoint x: 255, startPoint y: 187, endPoint x: 229, endPoint y: 147, distance: 47.4
click at [251, 180] on div "Nieuwe berijder uitnodigen Wagenpark * Conclusion Type dienst * Voornaam * Acht…" at bounding box center [484, 238] width 906 height 414
click at [424, 188] on button "Select Button" at bounding box center [485, 184] width 266 height 17
click at [455, 238] on div "Migratie" at bounding box center [484, 238] width 136 height 16
click at [422, 257] on input "text" at bounding box center [417, 259] width 130 height 14
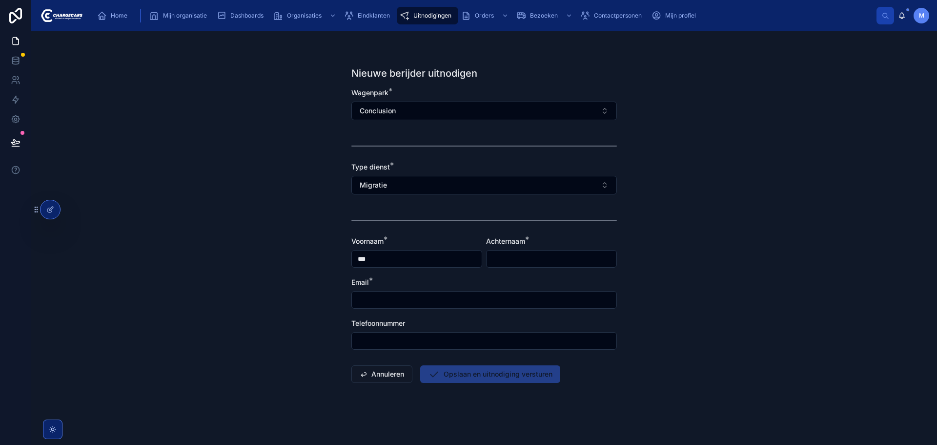
type input "***"
type input "******"
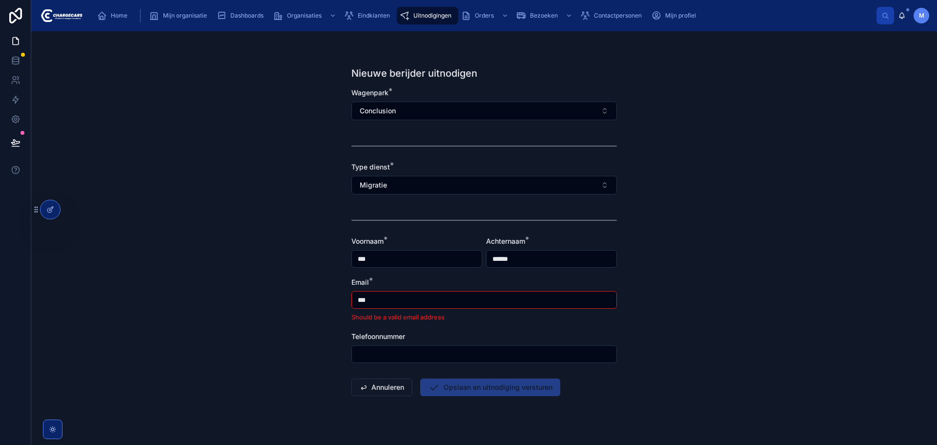
type input "**********"
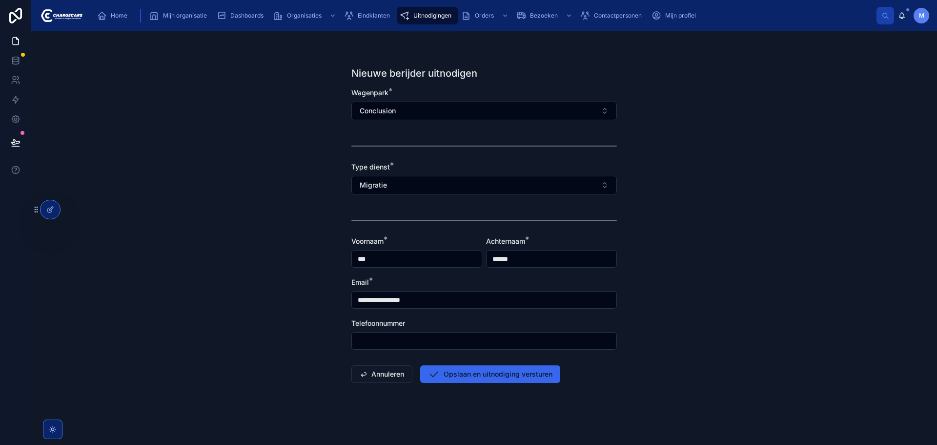
click at [434, 352] on form "**********" at bounding box center [485, 266] width 266 height 357
click at [433, 345] on input "text" at bounding box center [484, 341] width 265 height 14
type input "**********"
click at [478, 370] on button "Opslaan en uitnodiging versturen" at bounding box center [490, 374] width 140 height 18
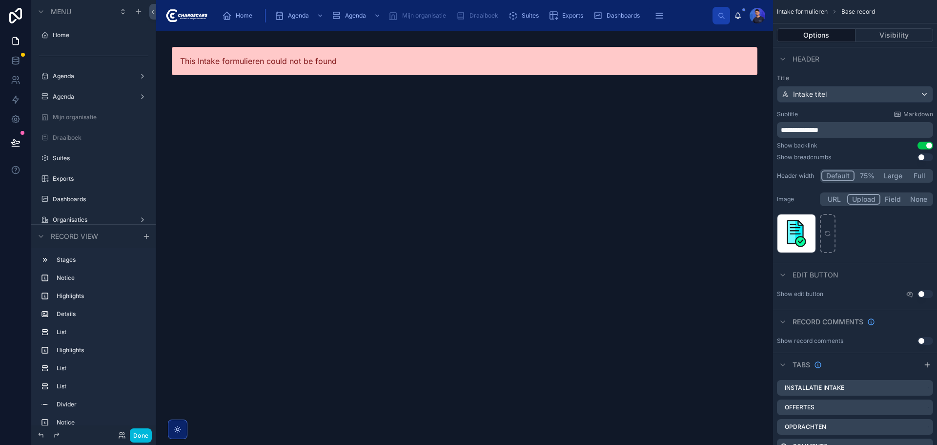
scroll to position [594, 0]
